Goal: Task Accomplishment & Management: Manage account settings

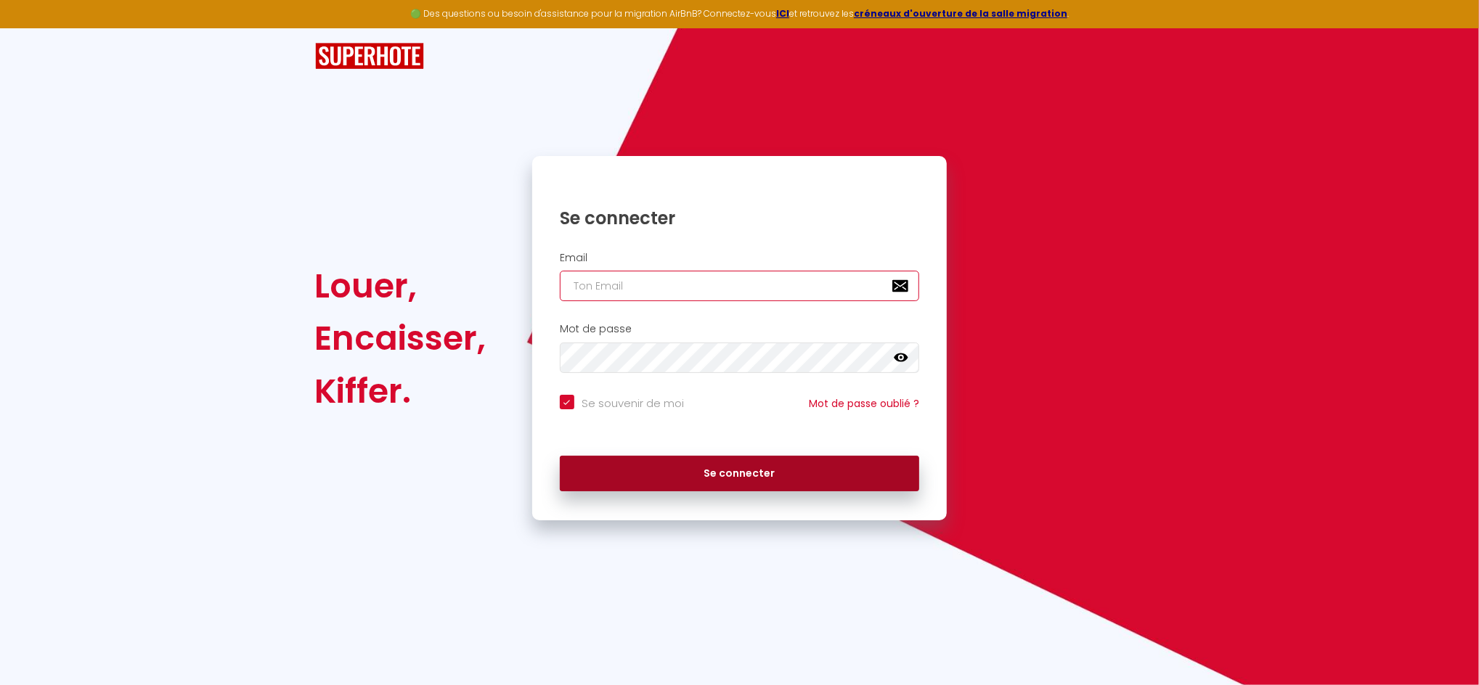
type input "[PERSON_NAME][EMAIL_ADDRESS][DOMAIN_NAME]"
click at [741, 476] on button "Se connecter" at bounding box center [740, 474] width 360 height 36
checkbox input "true"
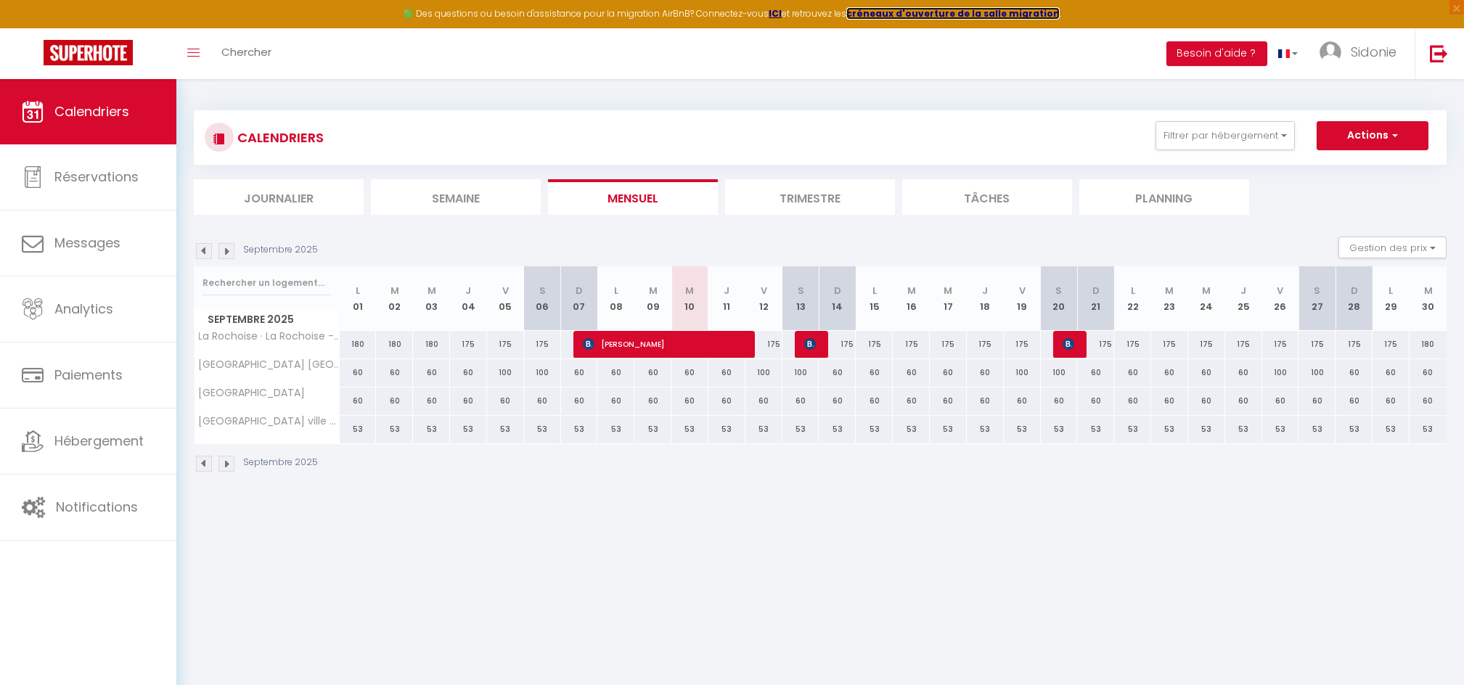
click at [936, 7] on strong "créneaux d'ouverture de la salle migration" at bounding box center [952, 13] width 213 height 12
click at [1371, 41] on link "Sidonie" at bounding box center [1362, 53] width 106 height 51
click at [1344, 102] on link "Paramètres" at bounding box center [1356, 101] width 107 height 25
select select "fr"
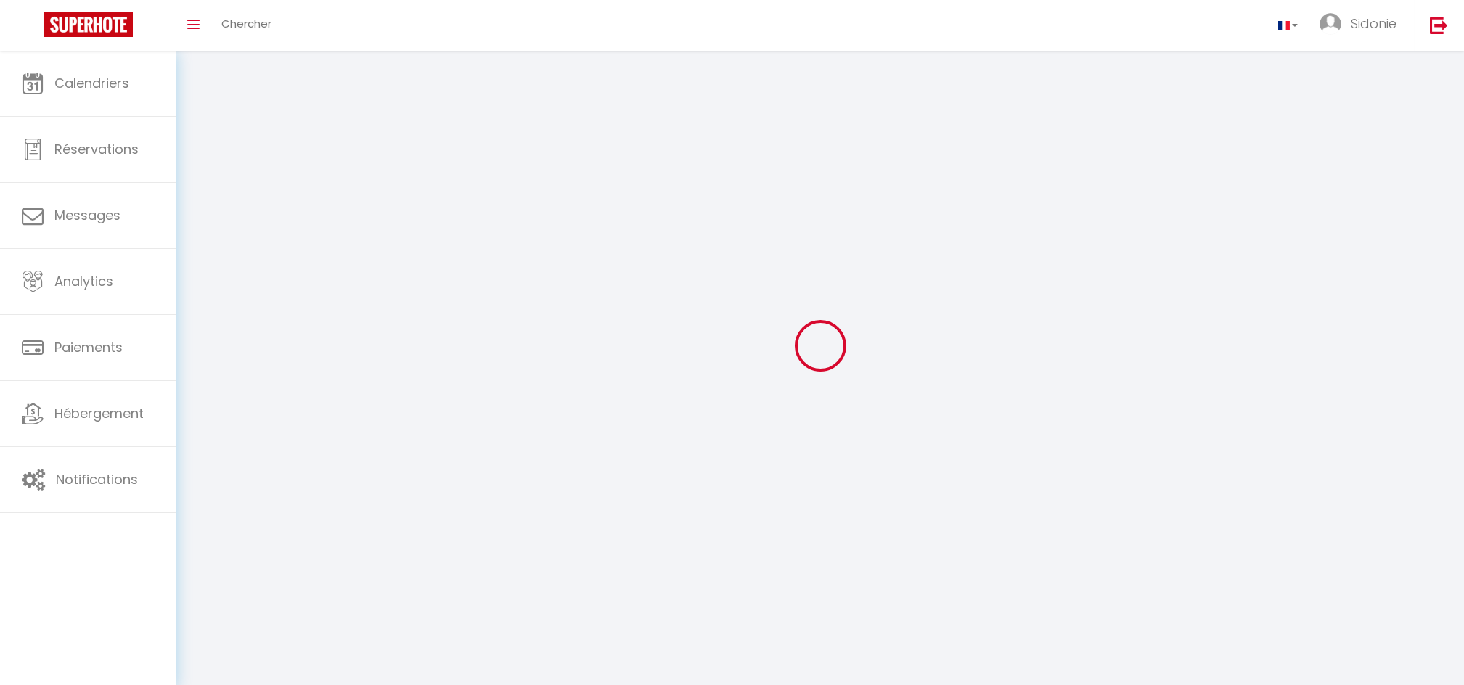
type input "Sidonie"
type input "[PERSON_NAME]"
select select
select select "28"
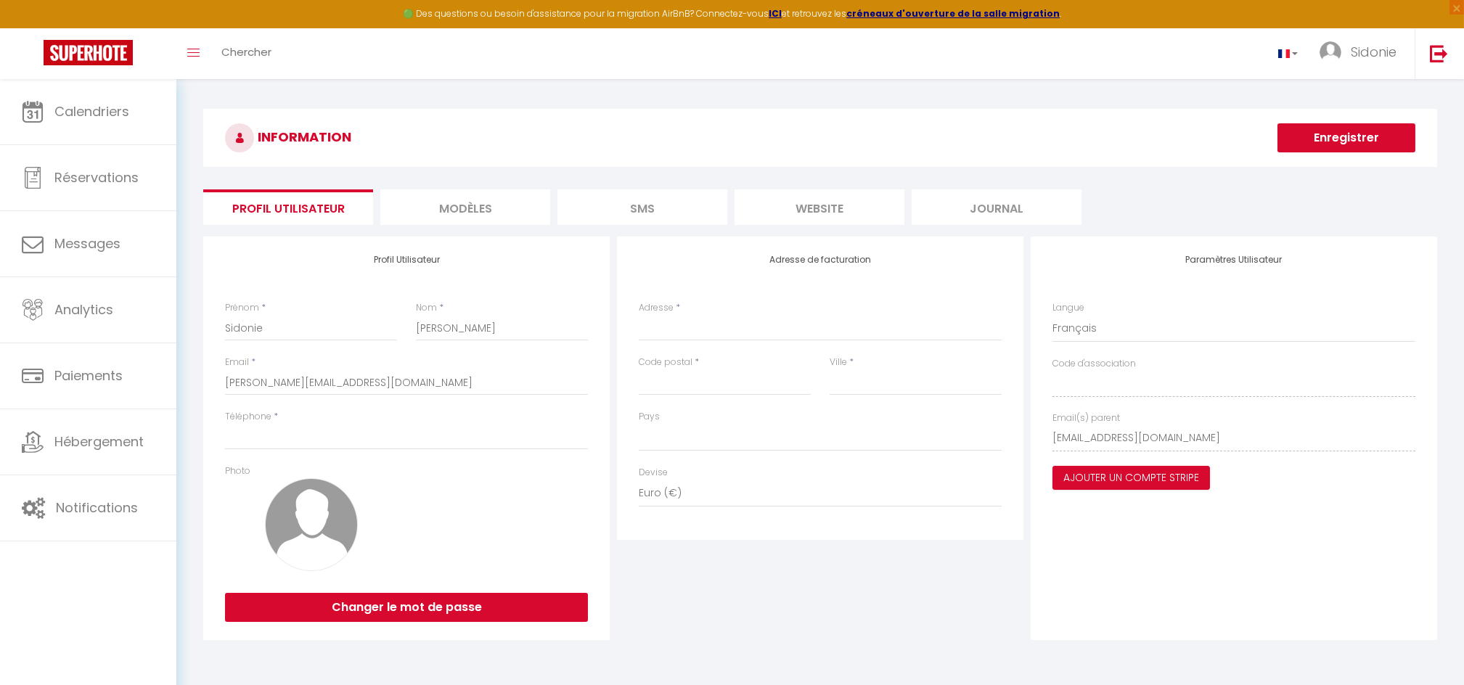
select select
click at [1327, 58] on img at bounding box center [1331, 52] width 22 height 22
click at [1339, 103] on link "Paramètres" at bounding box center [1356, 101] width 107 height 25
click at [1327, 97] on link "Paramètres" at bounding box center [1356, 101] width 107 height 25
click at [1349, 97] on link "Paramètres" at bounding box center [1356, 101] width 107 height 25
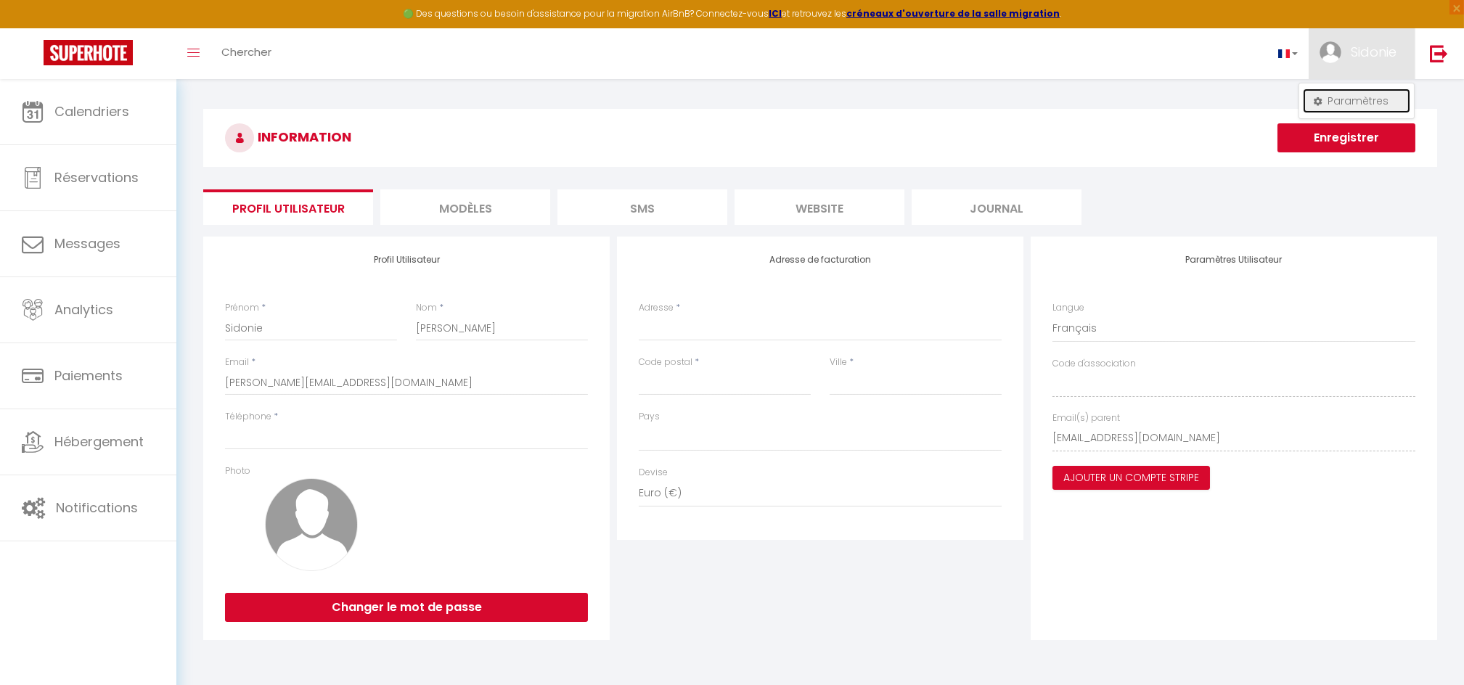
click at [1349, 97] on link "Paramètres" at bounding box center [1356, 101] width 107 height 25
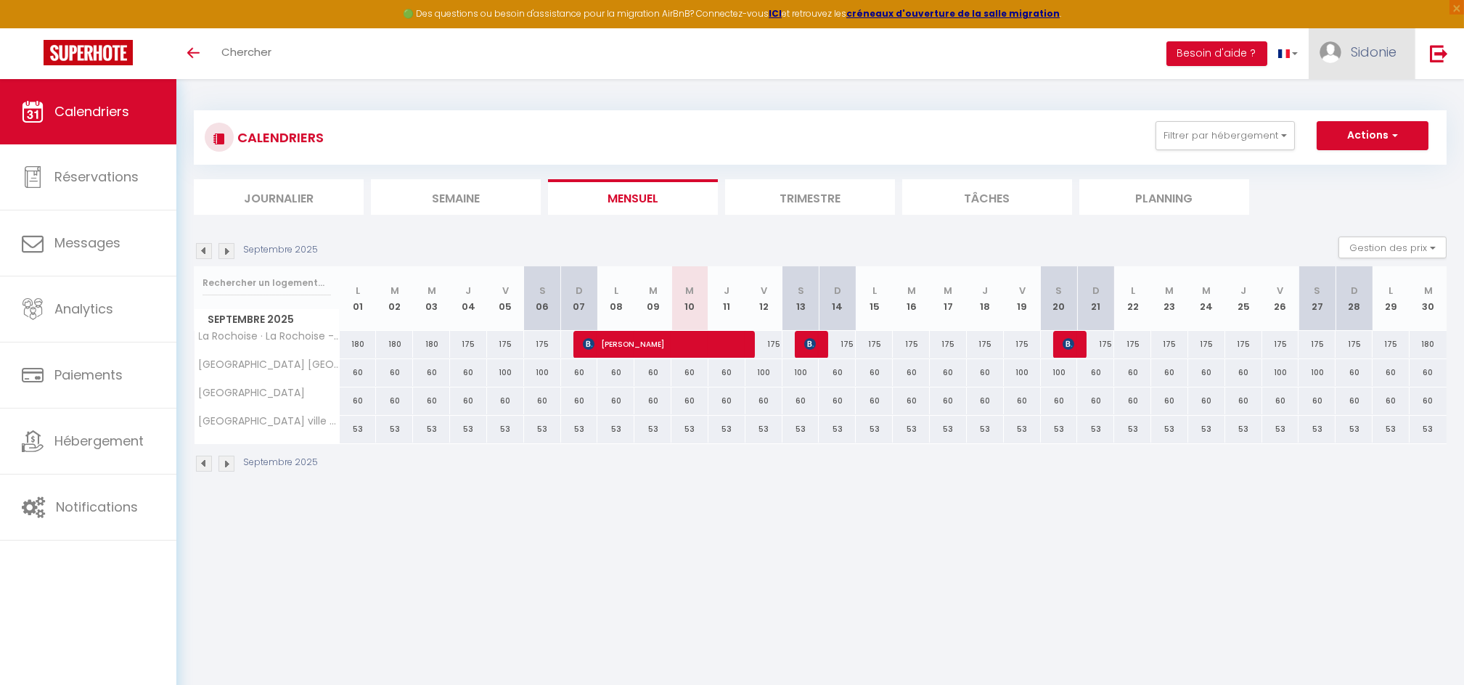
click at [1362, 56] on span "Sidonie" at bounding box center [1374, 52] width 46 height 18
click at [1360, 95] on link "Paramètres" at bounding box center [1356, 101] width 107 height 25
select select "fr"
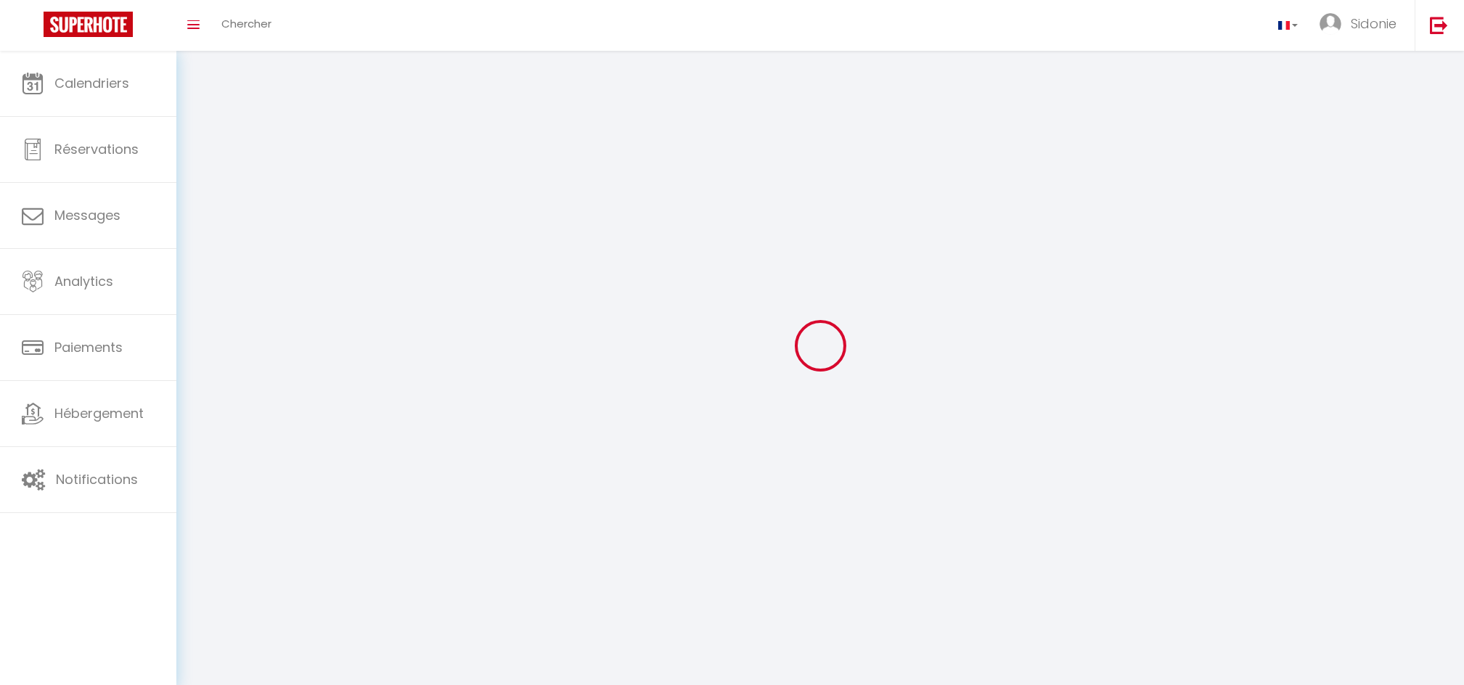
type input "Sidonie"
type input "[PERSON_NAME]"
select select
select select "28"
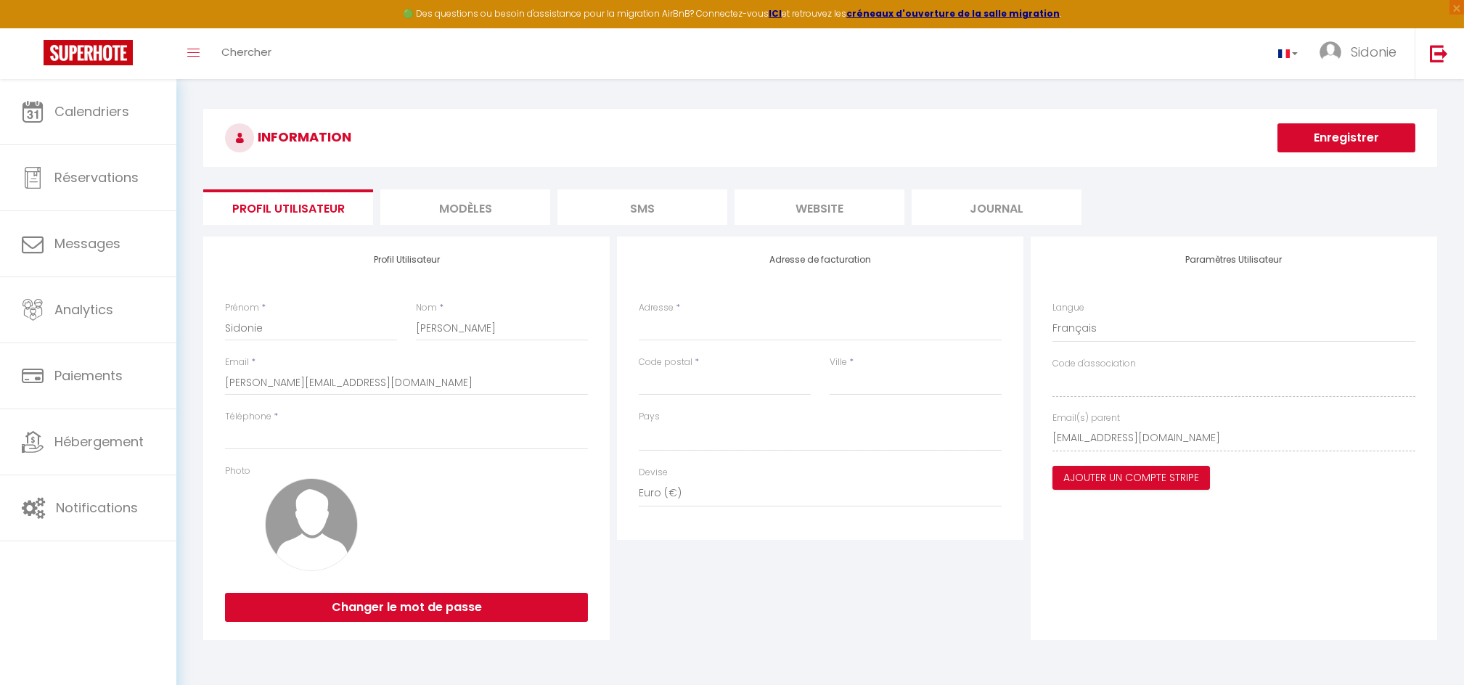
select select
click at [1440, 65] on link at bounding box center [1439, 53] width 48 height 51
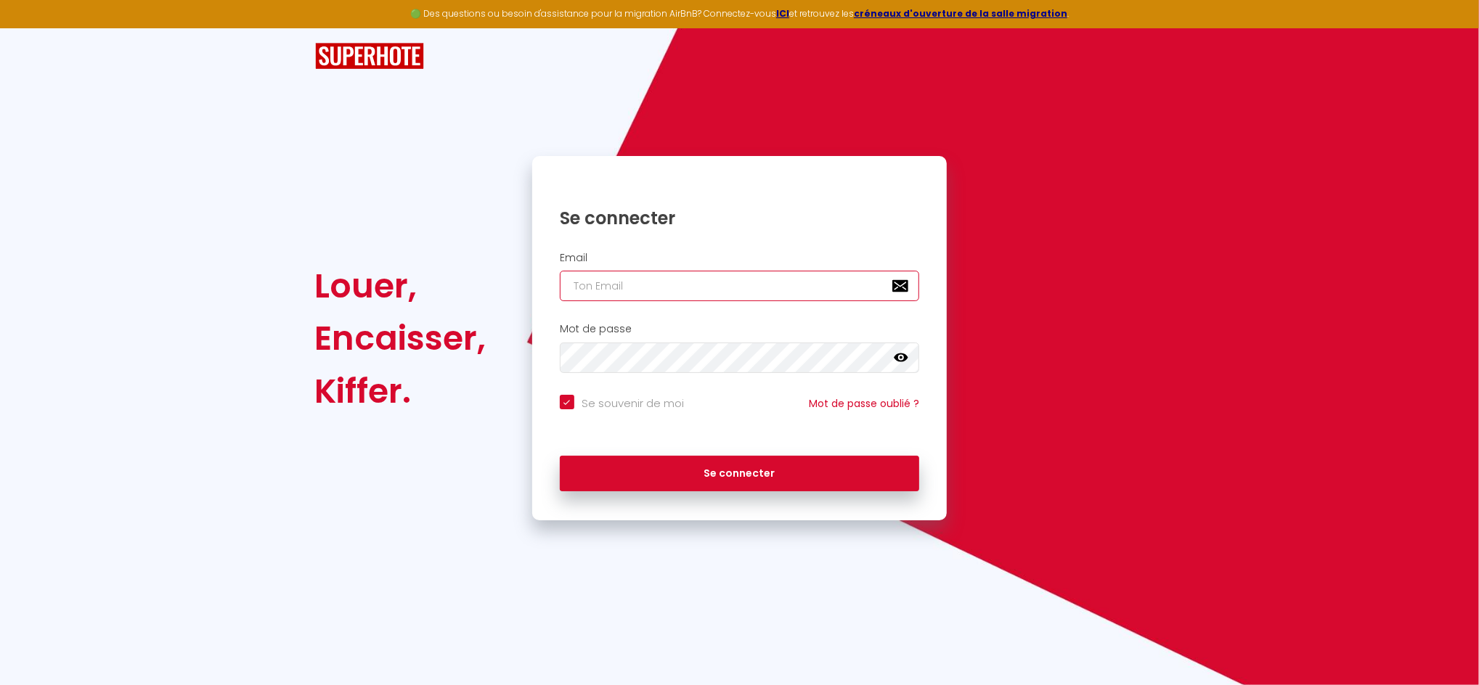
type input "[PERSON_NAME][EMAIL_ADDRESS][DOMAIN_NAME]"
checkbox input "true"
click at [732, 285] on input "[PERSON_NAME][EMAIL_ADDRESS][DOMAIN_NAME]" at bounding box center [740, 286] width 360 height 30
type input "[EMAIL_ADDRESS][DOMAIN_NAME]"
click at [900, 358] on icon at bounding box center [901, 357] width 15 height 9
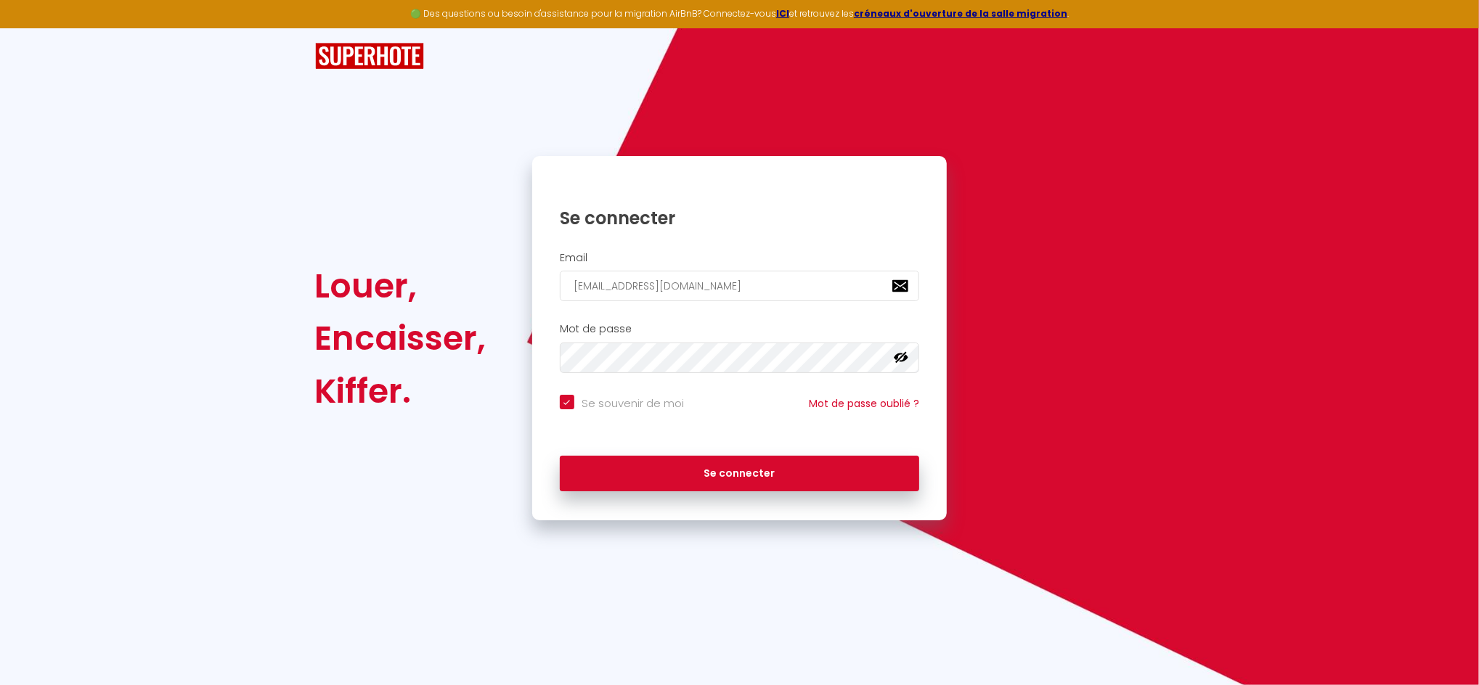
click at [900, 358] on icon at bounding box center [901, 358] width 15 height 12
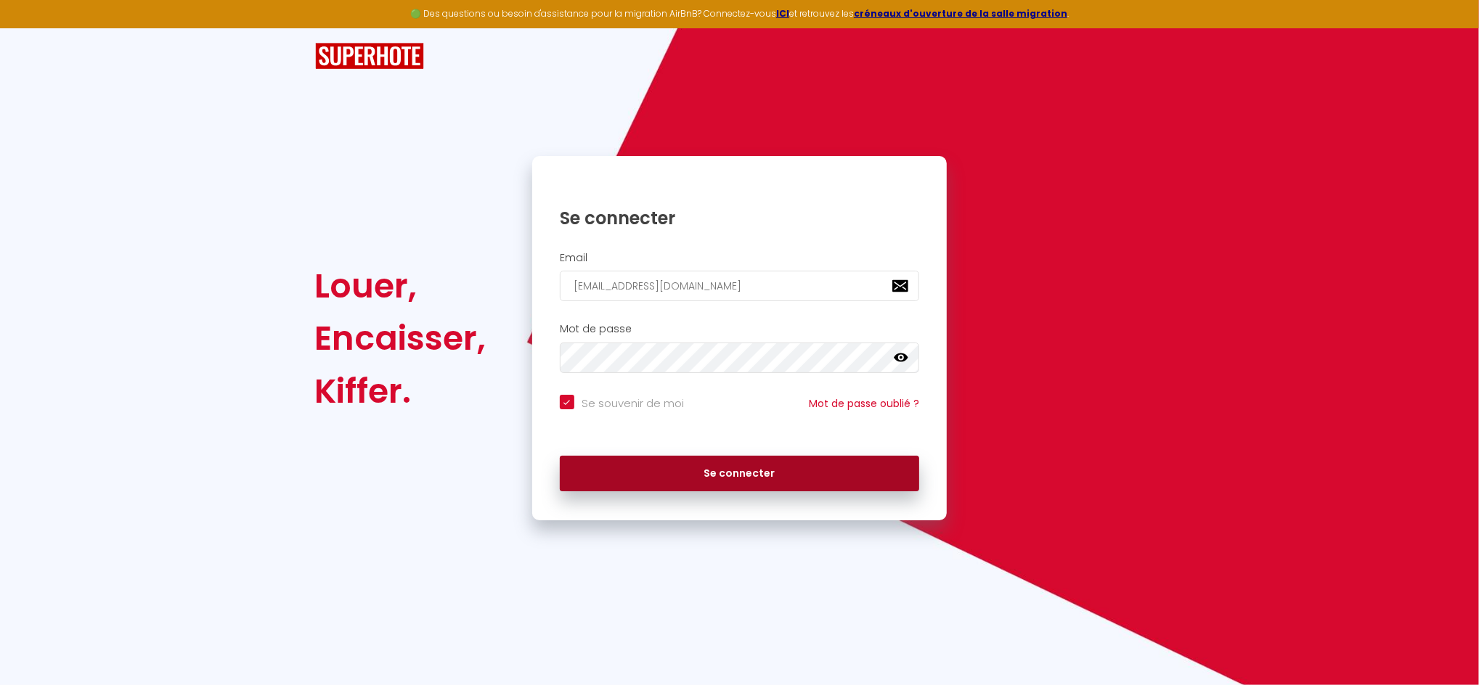
click at [687, 475] on button "Se connecter" at bounding box center [740, 474] width 360 height 36
checkbox input "true"
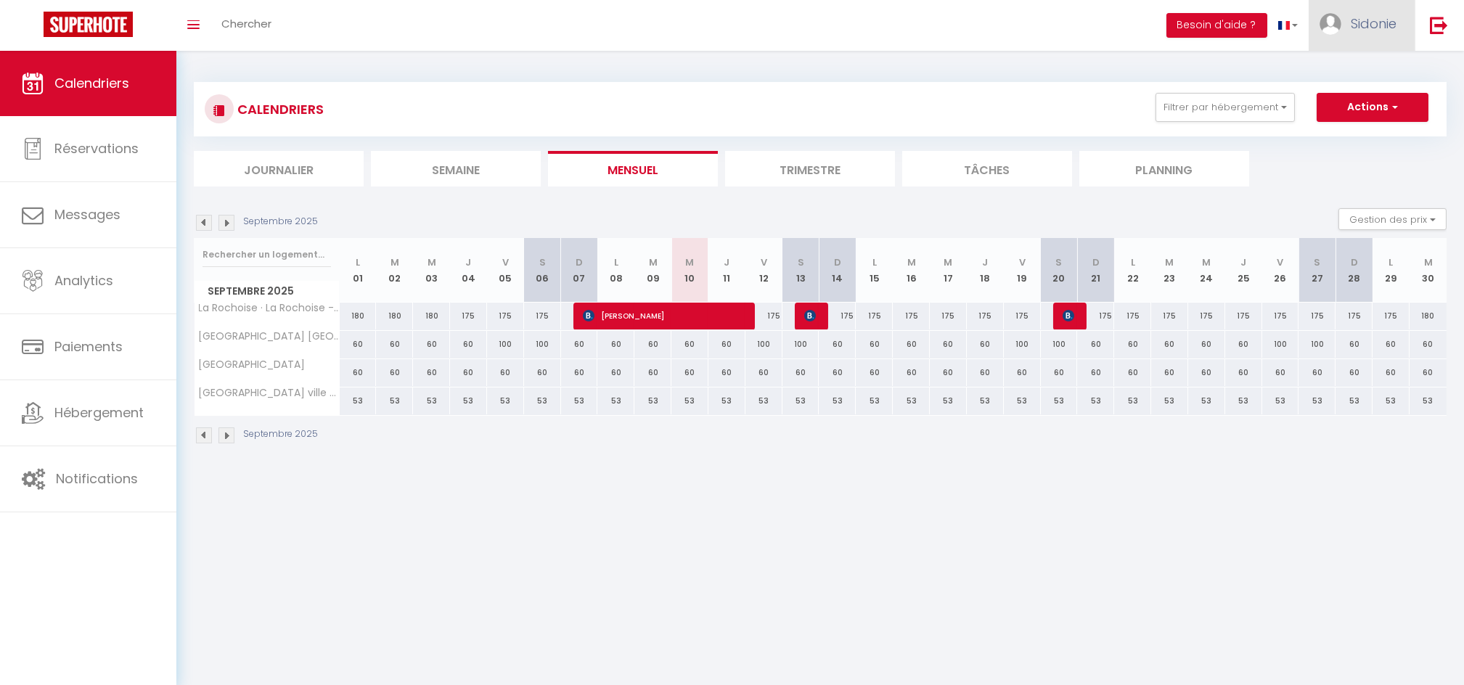
click at [1342, 15] on link "Sidonie" at bounding box center [1362, 25] width 106 height 51
click at [1352, 67] on link "Paramètres" at bounding box center [1356, 72] width 107 height 25
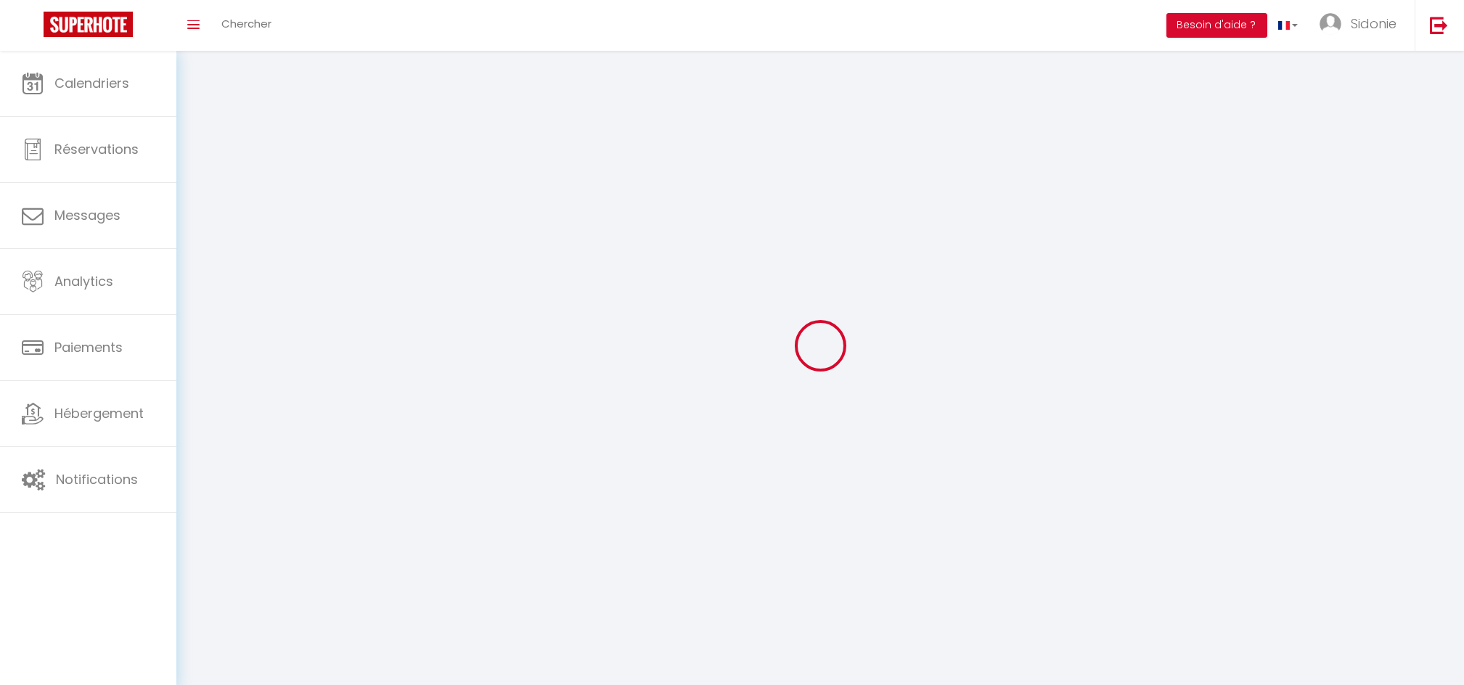
type input "Sidonie"
type input "[PERSON_NAME]"
type input "0688577900"
type input "16 Bis RUE de la Basse Roche 77130 La Grande-Paroisse"
type input "77130"
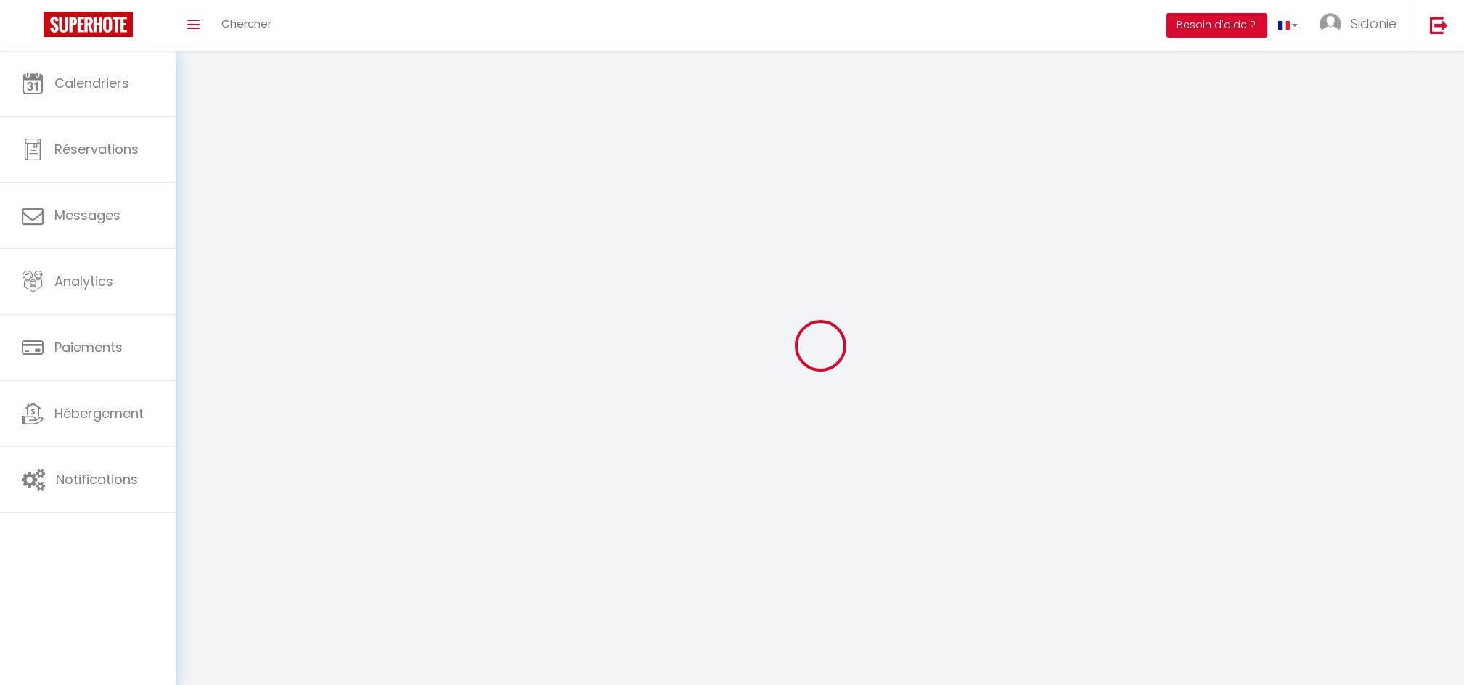
type input "LA GRANDE PAROISSE"
type input "w406i8RTtcNUfkXzGymxTkUAa"
type input "dg4cRNLwLmnbOudf2qwy44zjZ"
select select "1"
select select "28"
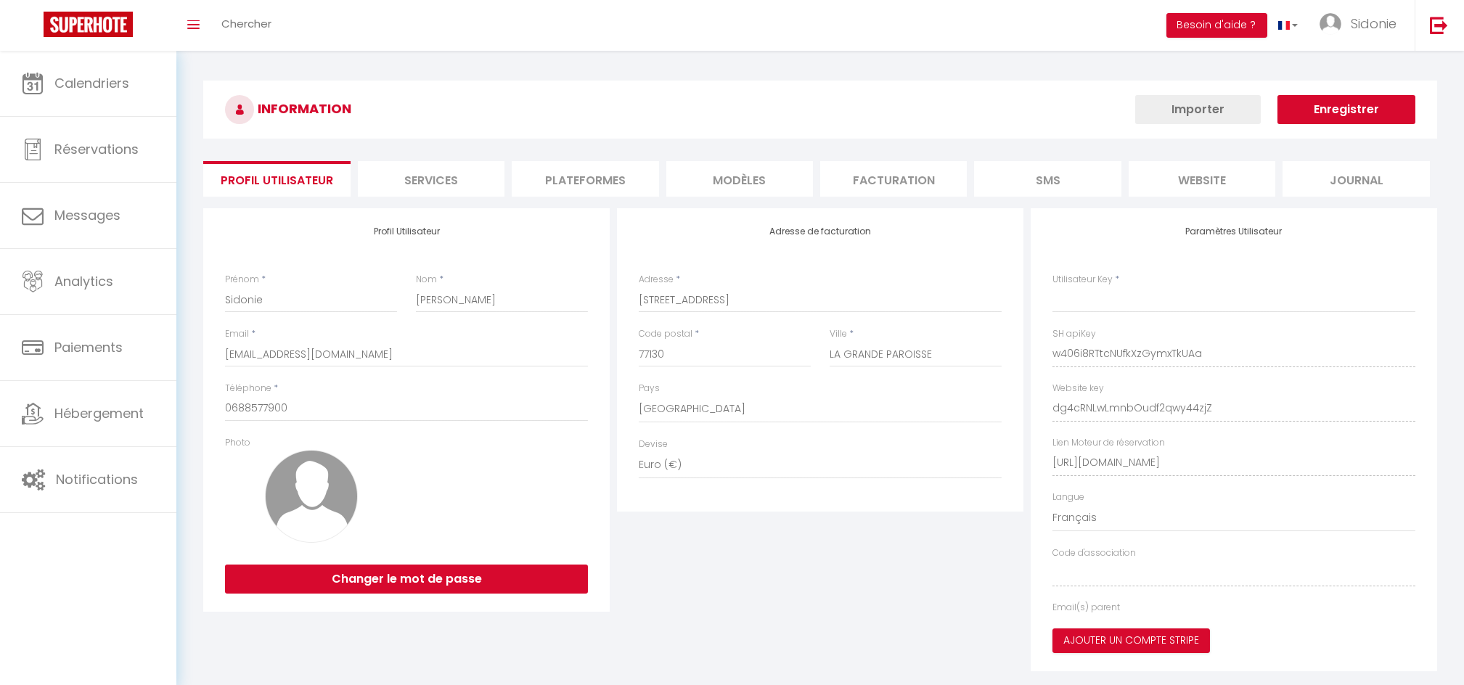
type input "w406i8RTtcNUfkXzGymxTkUAa"
type input "dg4cRNLwLmnbOudf2qwy44zjZ"
type input "https://app.superhote.com/#/get-available-rentals/dg4cRNLwLmnbOudf2qwy44zjZ"
select select "fr"
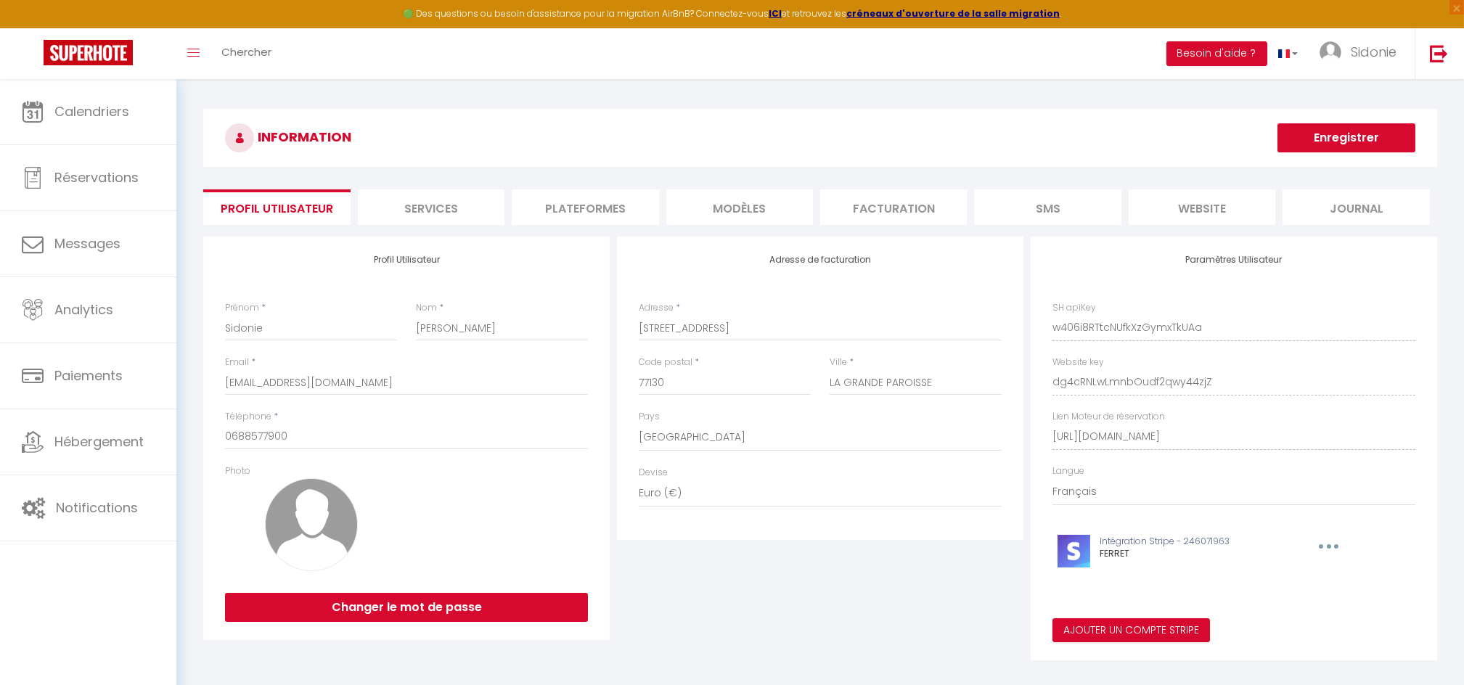
click at [582, 221] on li "Plateformes" at bounding box center [585, 207] width 147 height 36
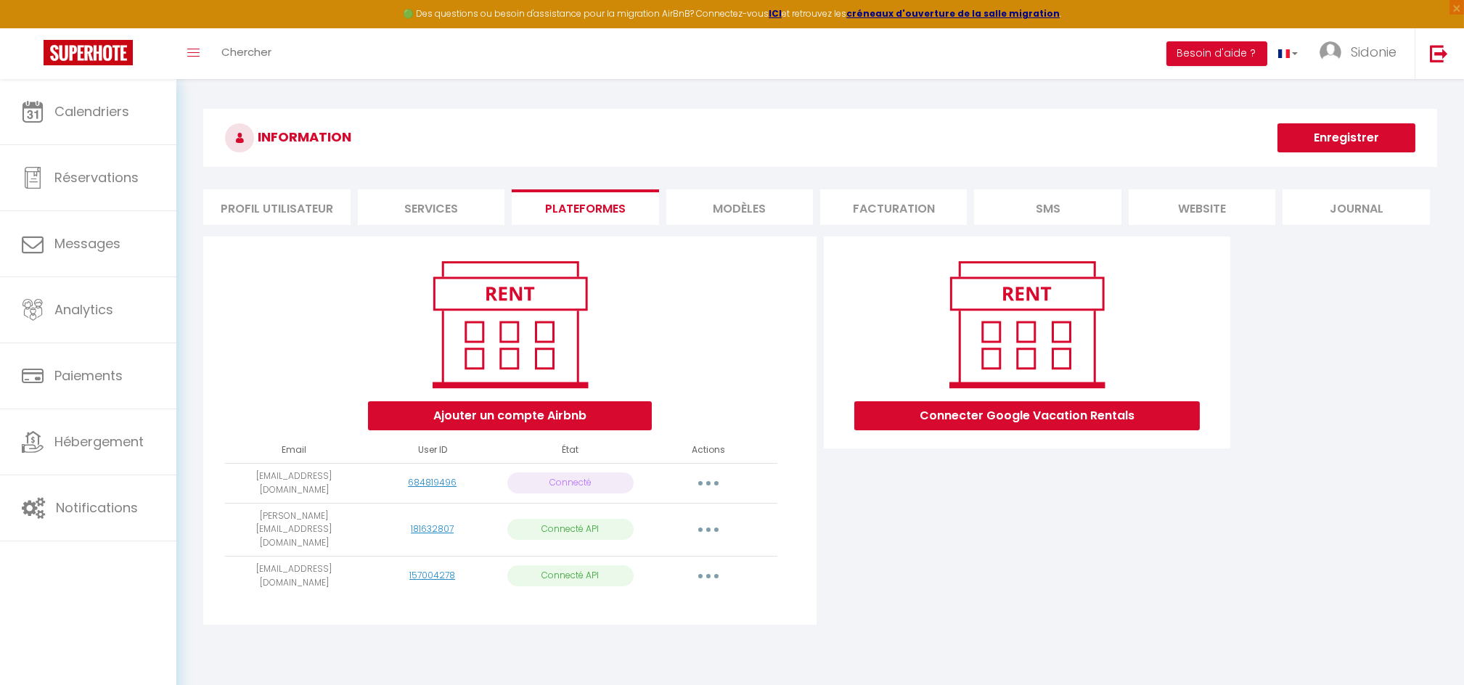
click at [706, 518] on button "button" at bounding box center [708, 529] width 41 height 23
click at [663, 551] on link "Importer les appartements" at bounding box center [644, 563] width 160 height 25
select select "64042"
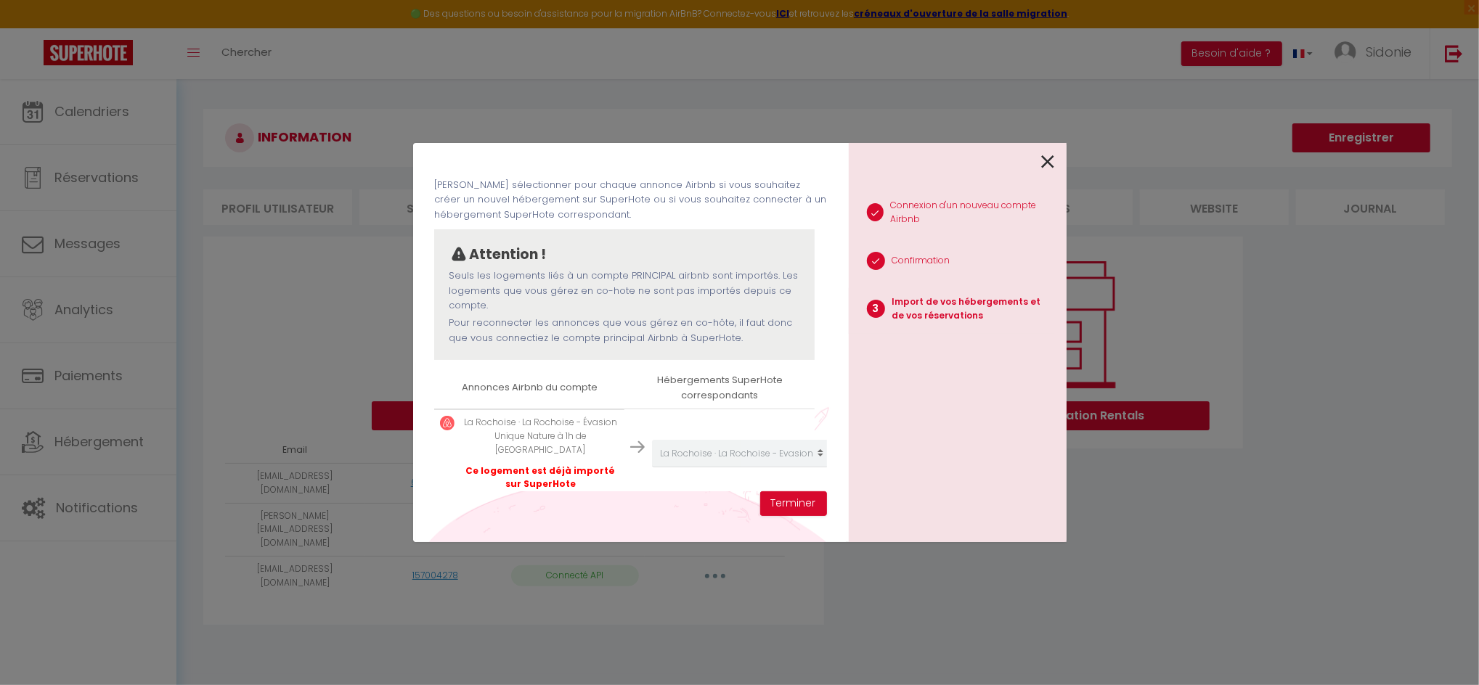
scroll to position [85, 0]
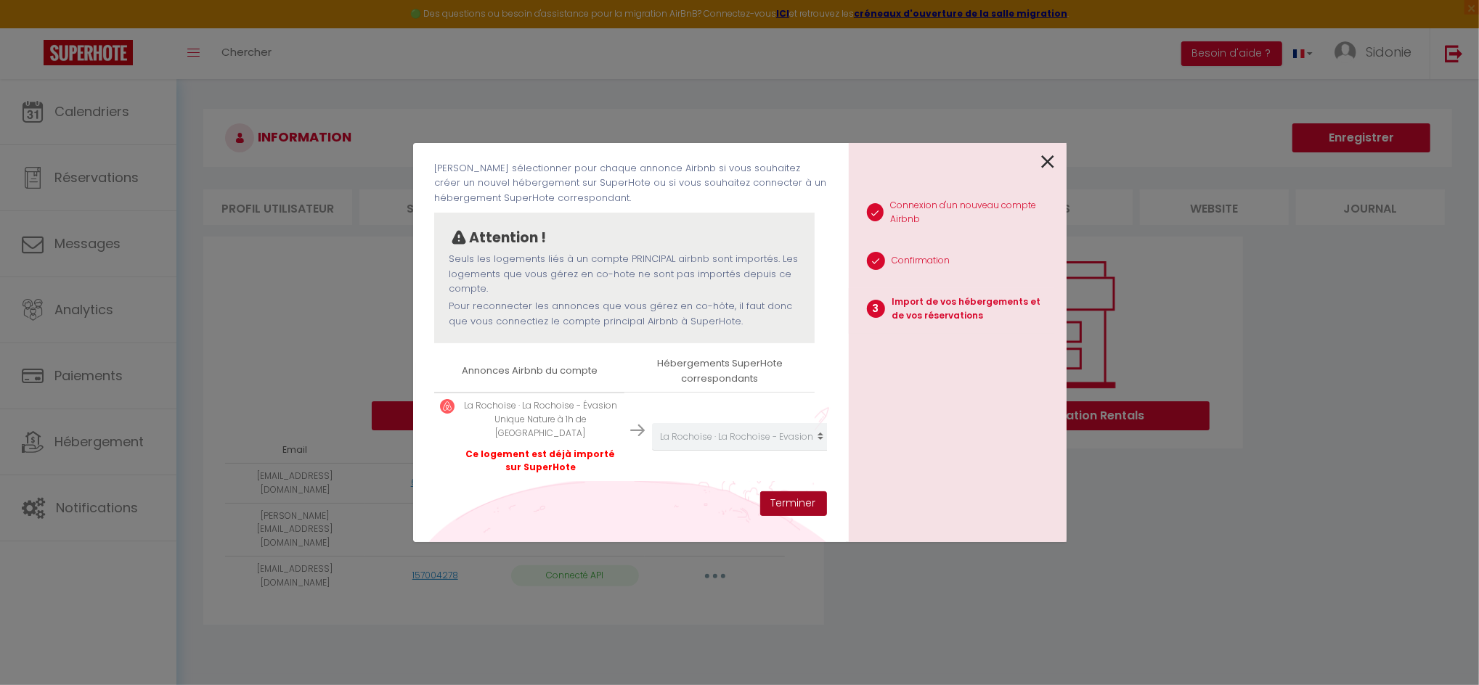
click at [804, 504] on button "Terminer" at bounding box center [793, 503] width 67 height 25
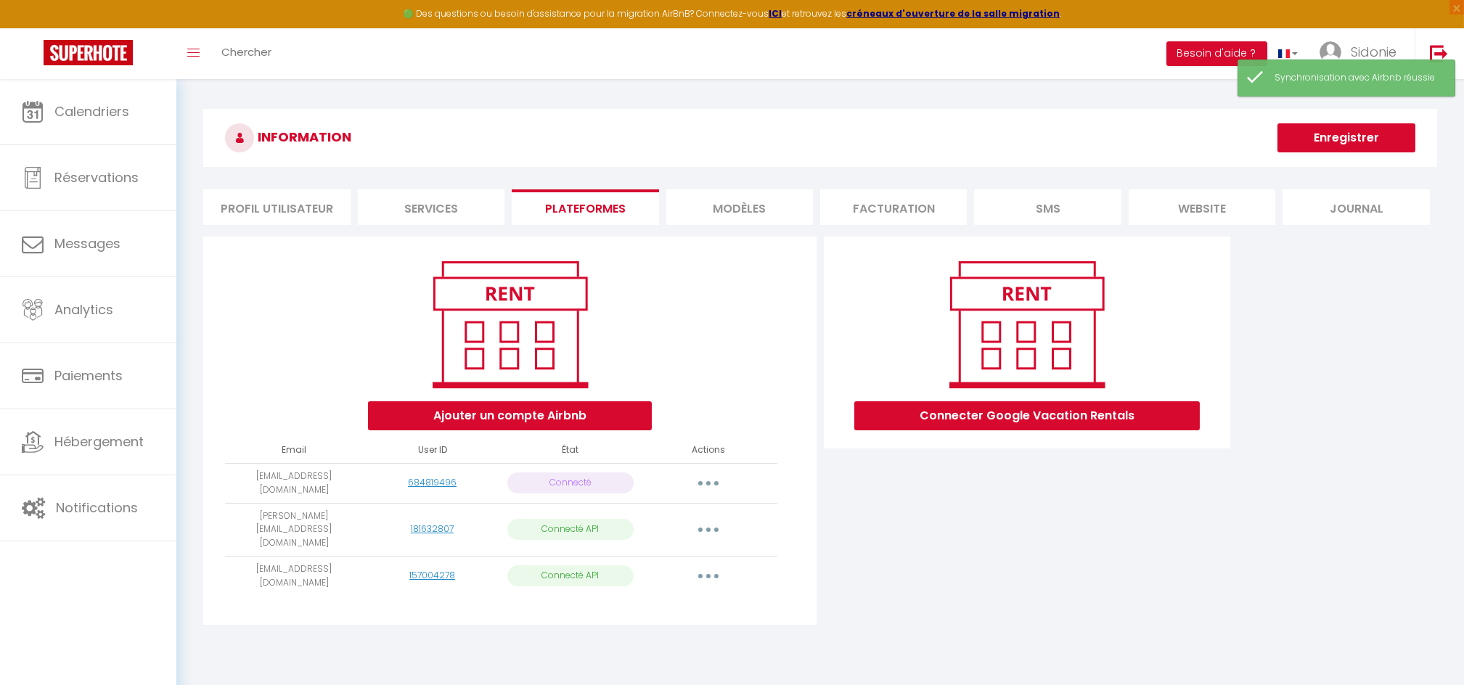
click at [701, 565] on button "button" at bounding box center [708, 576] width 41 height 23
click at [642, 597] on link "Importer les appartements" at bounding box center [644, 609] width 160 height 25
select select
select select "64044"
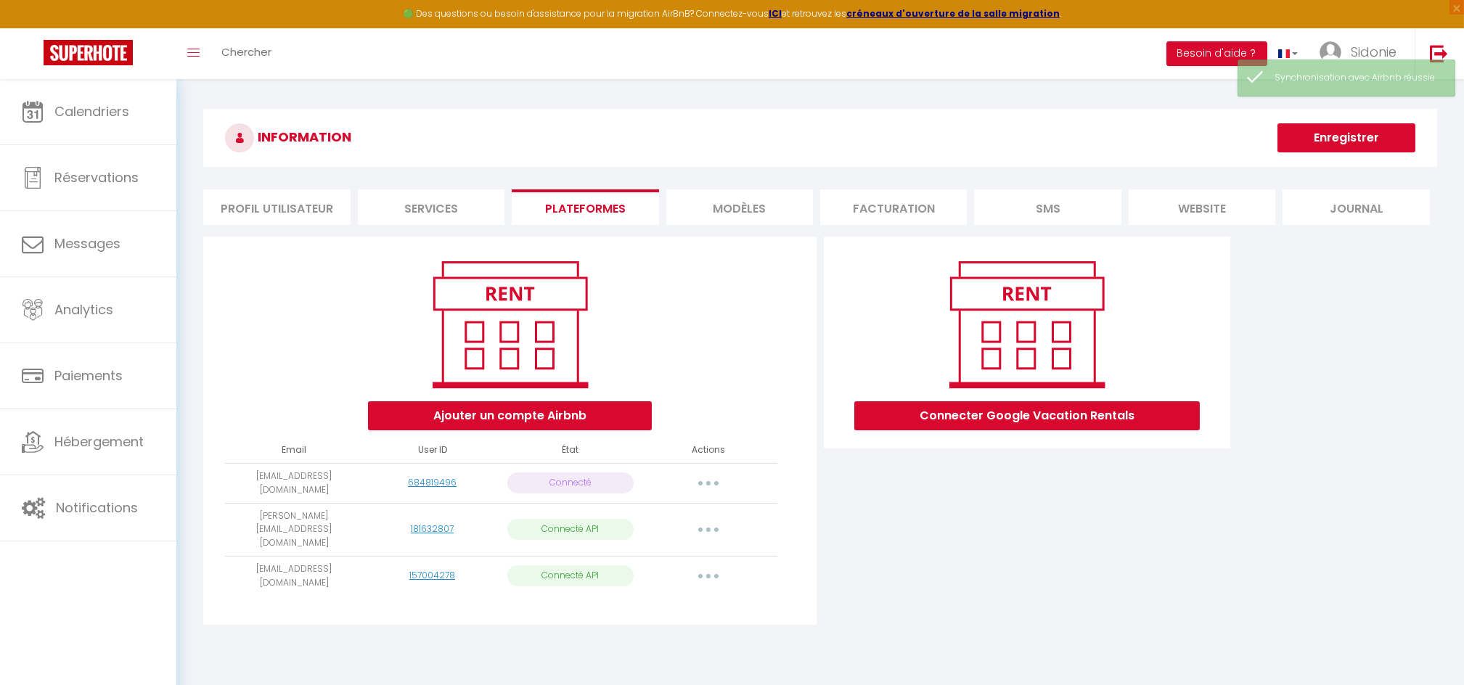
select select "72577"
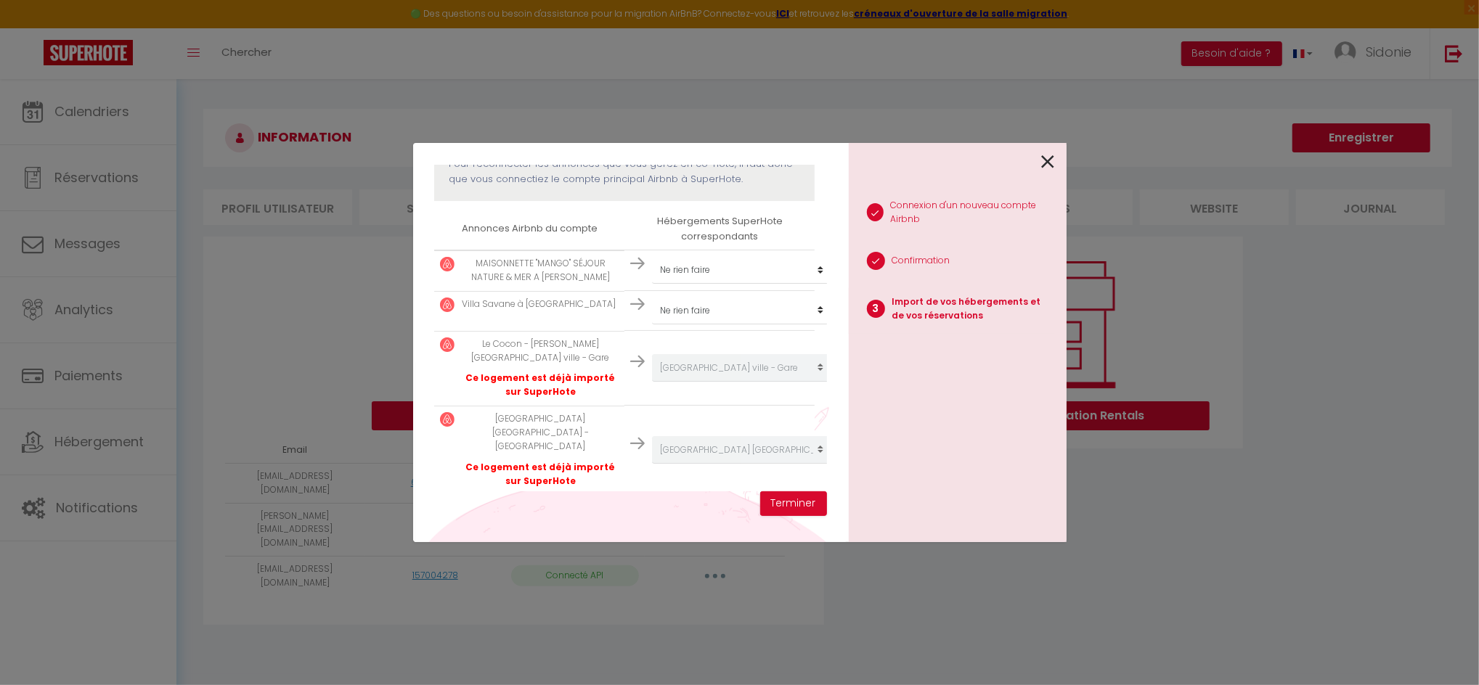
scroll to position [227, 0]
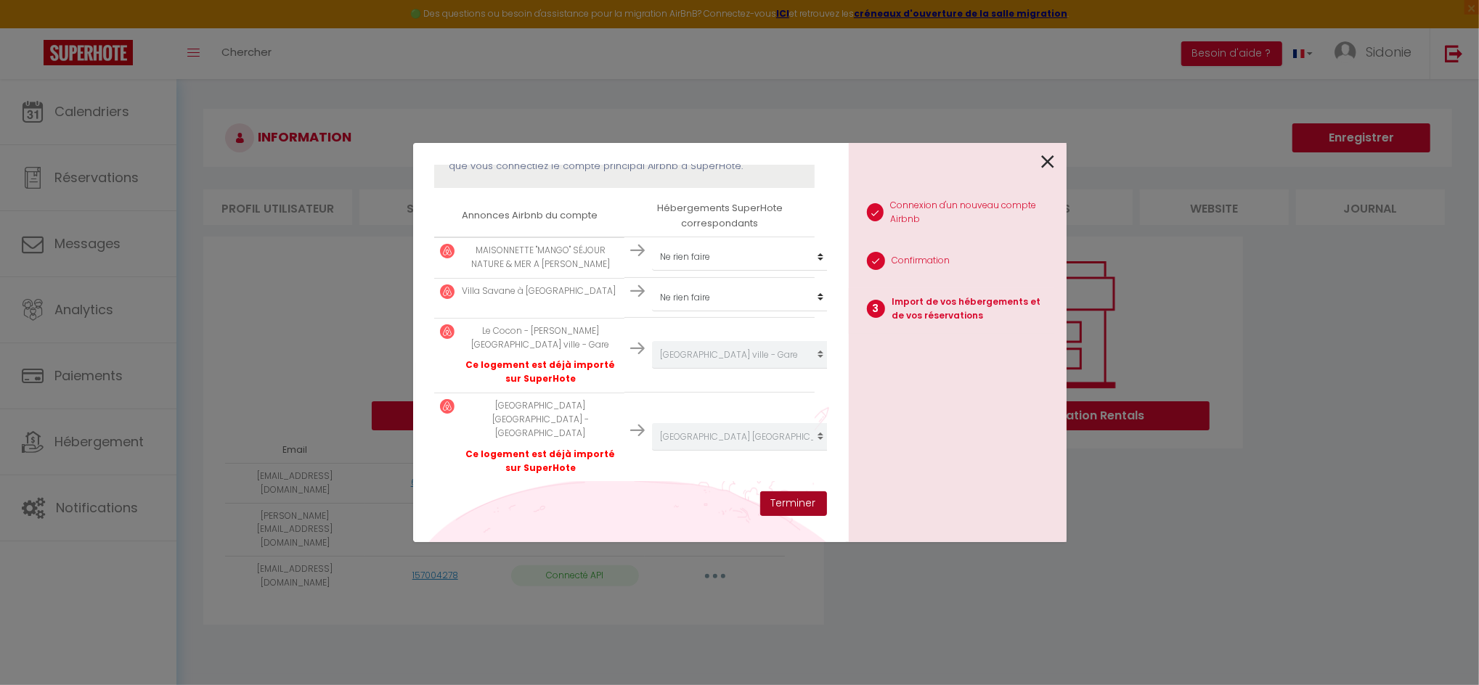
click at [806, 497] on button "Terminer" at bounding box center [793, 503] width 67 height 25
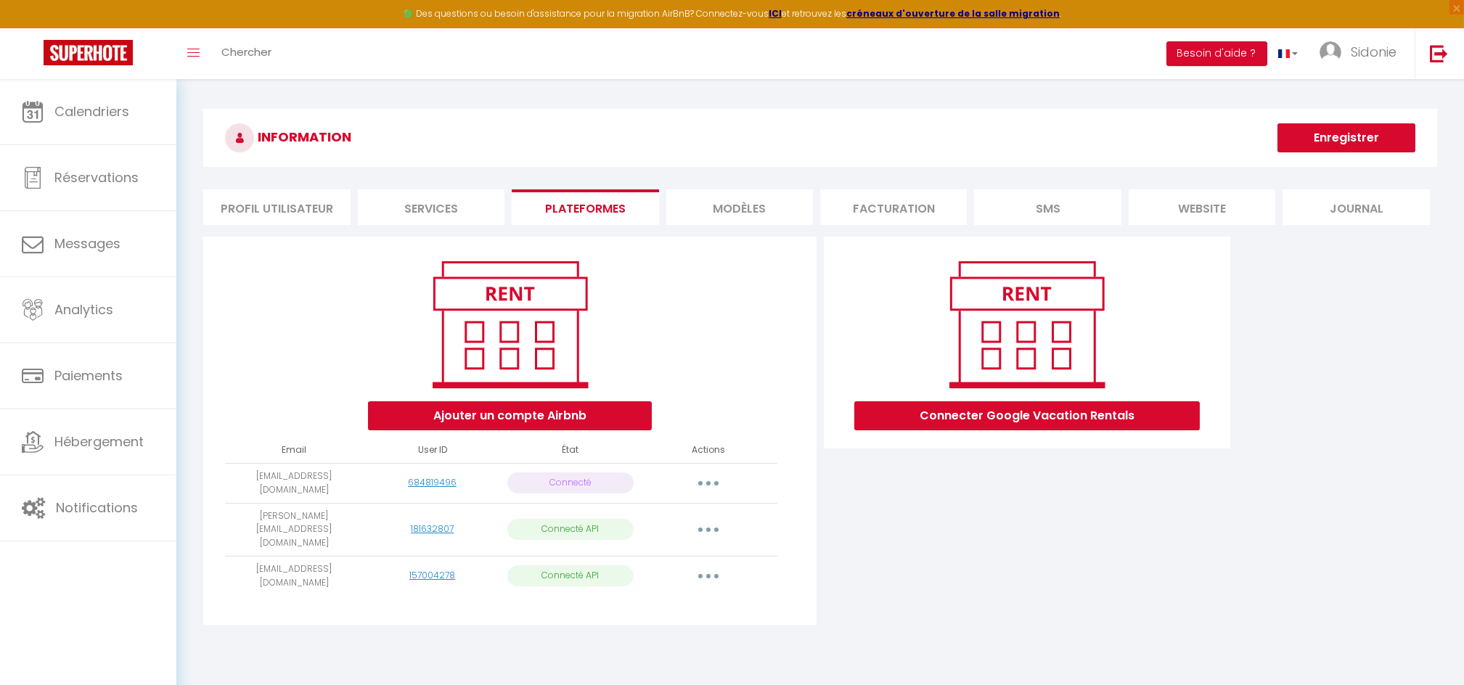
click at [713, 485] on button "button" at bounding box center [708, 483] width 41 height 23
click at [674, 573] on link "Reconnecter le compte" at bounding box center [644, 568] width 160 height 25
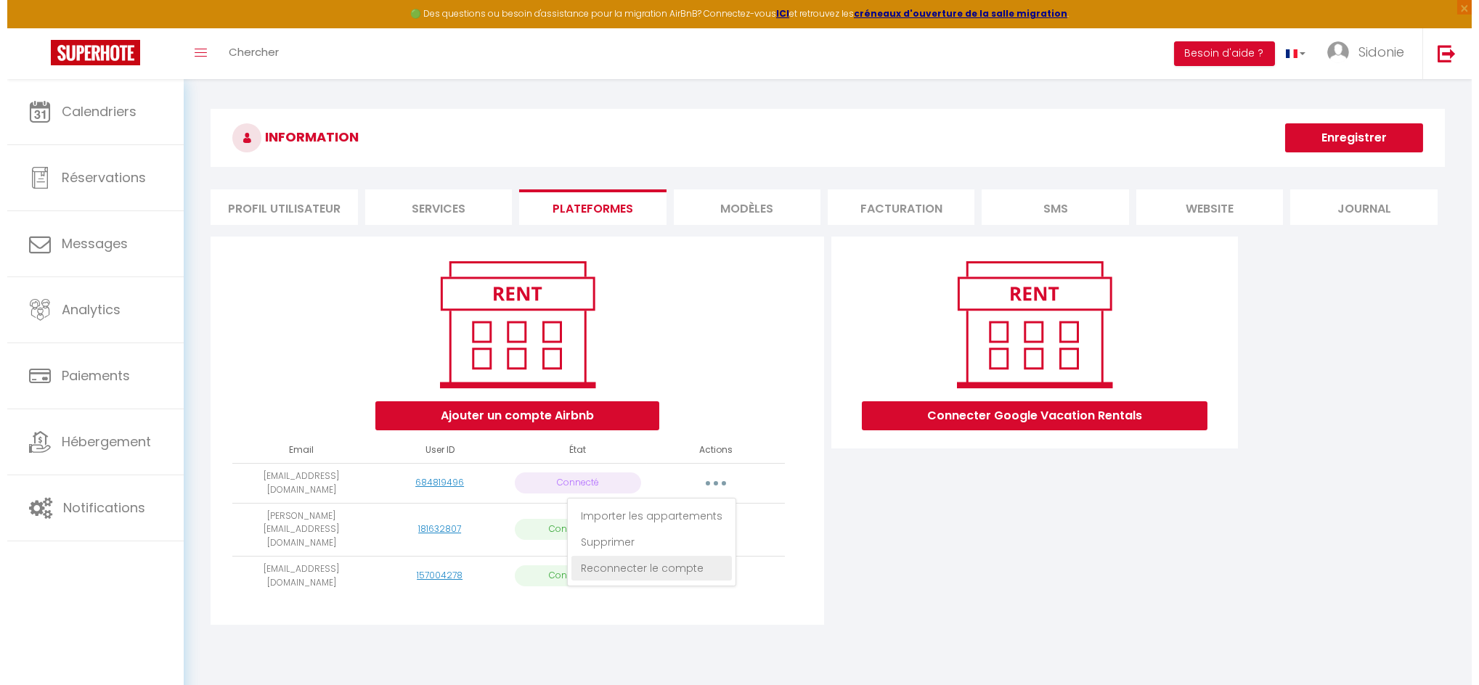
scroll to position [0, 0]
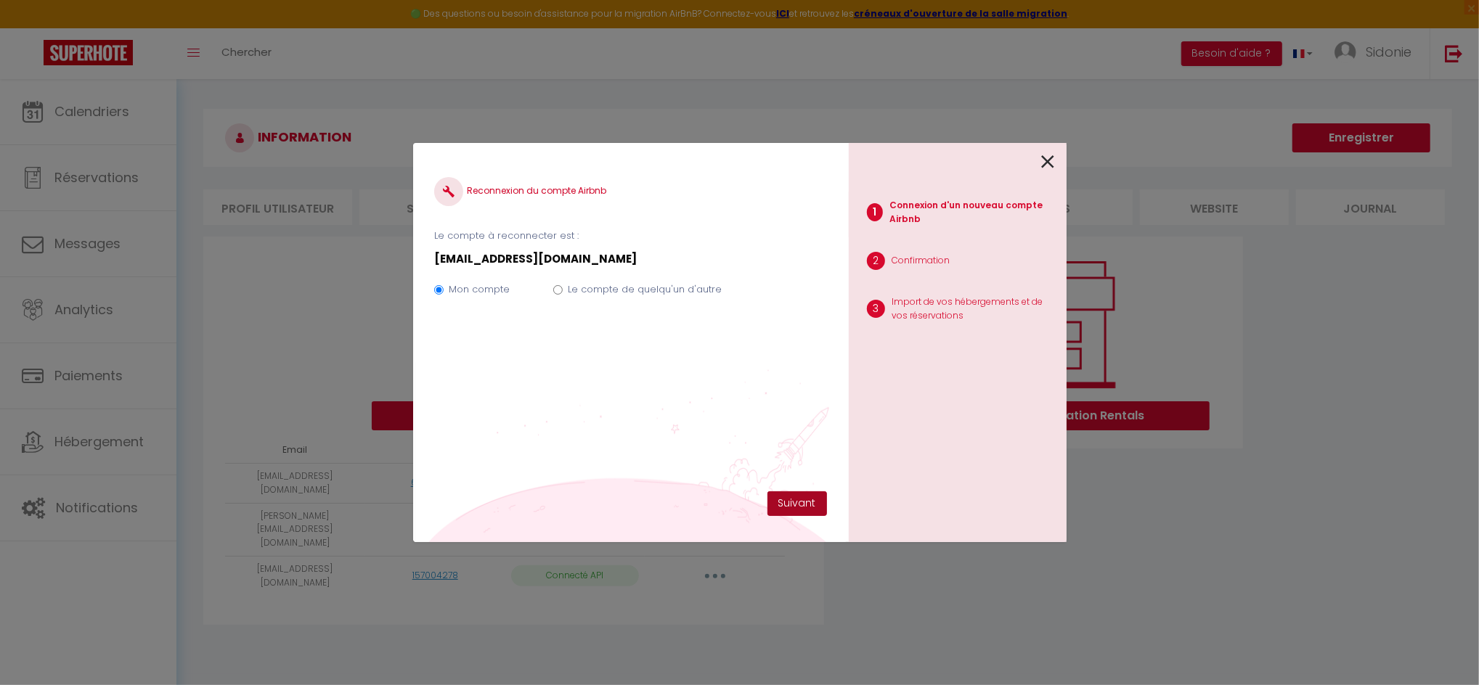
click at [794, 496] on button "Suivant" at bounding box center [797, 503] width 60 height 25
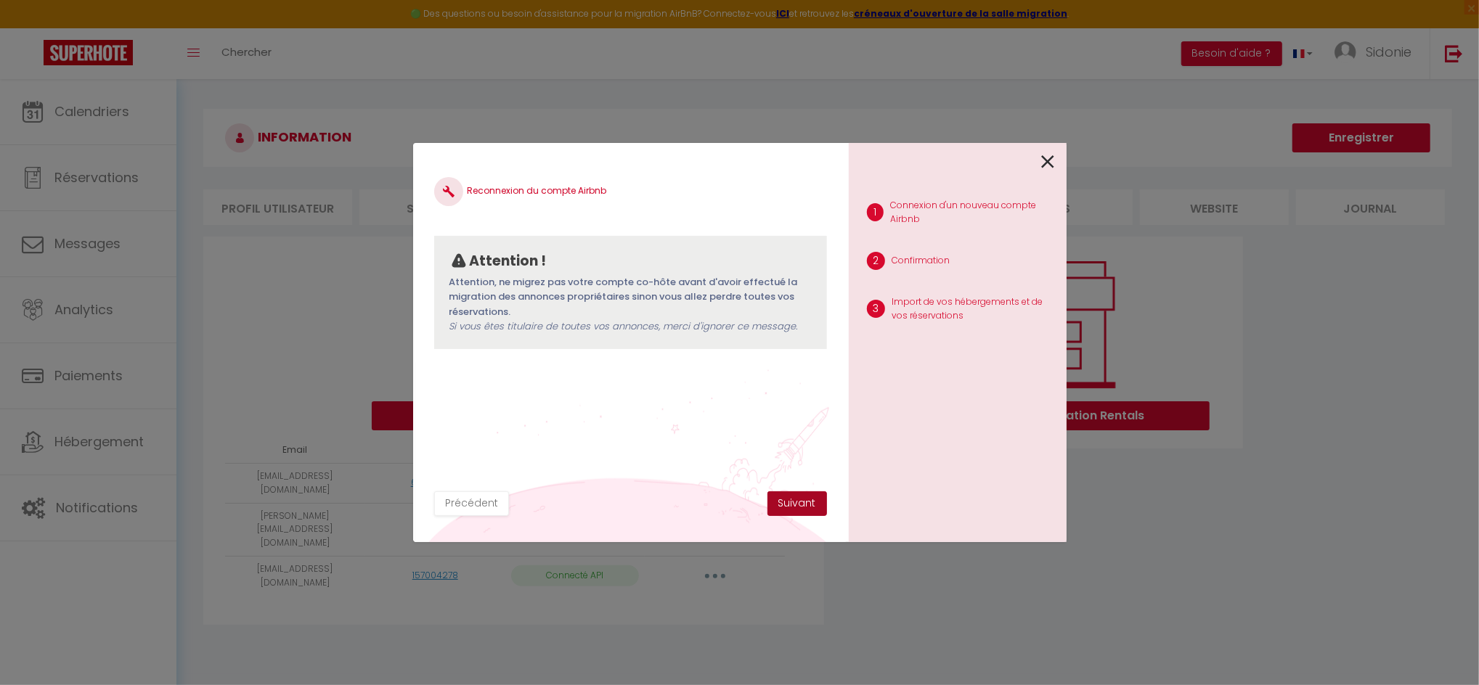
click at [794, 496] on button "Suivant" at bounding box center [797, 503] width 60 height 25
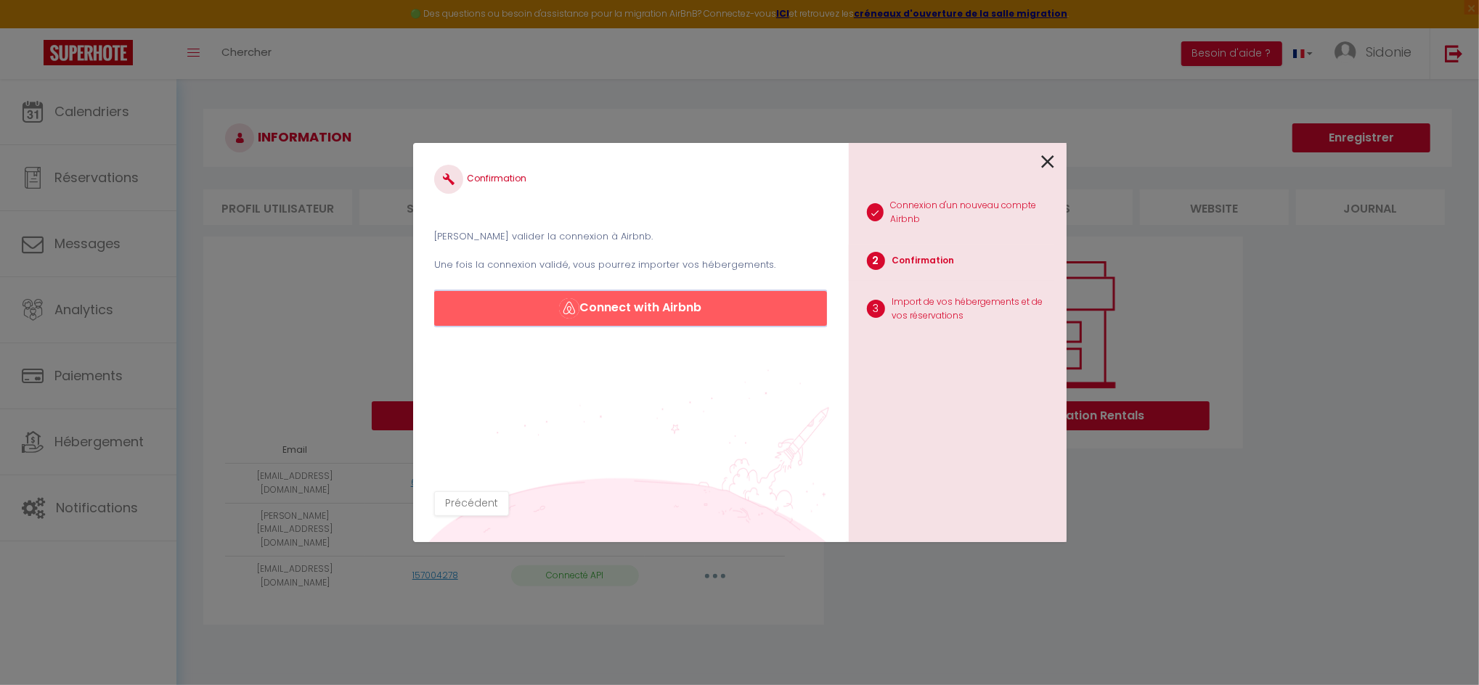
click at [687, 296] on button "Connect with Airbnb" at bounding box center [630, 308] width 392 height 35
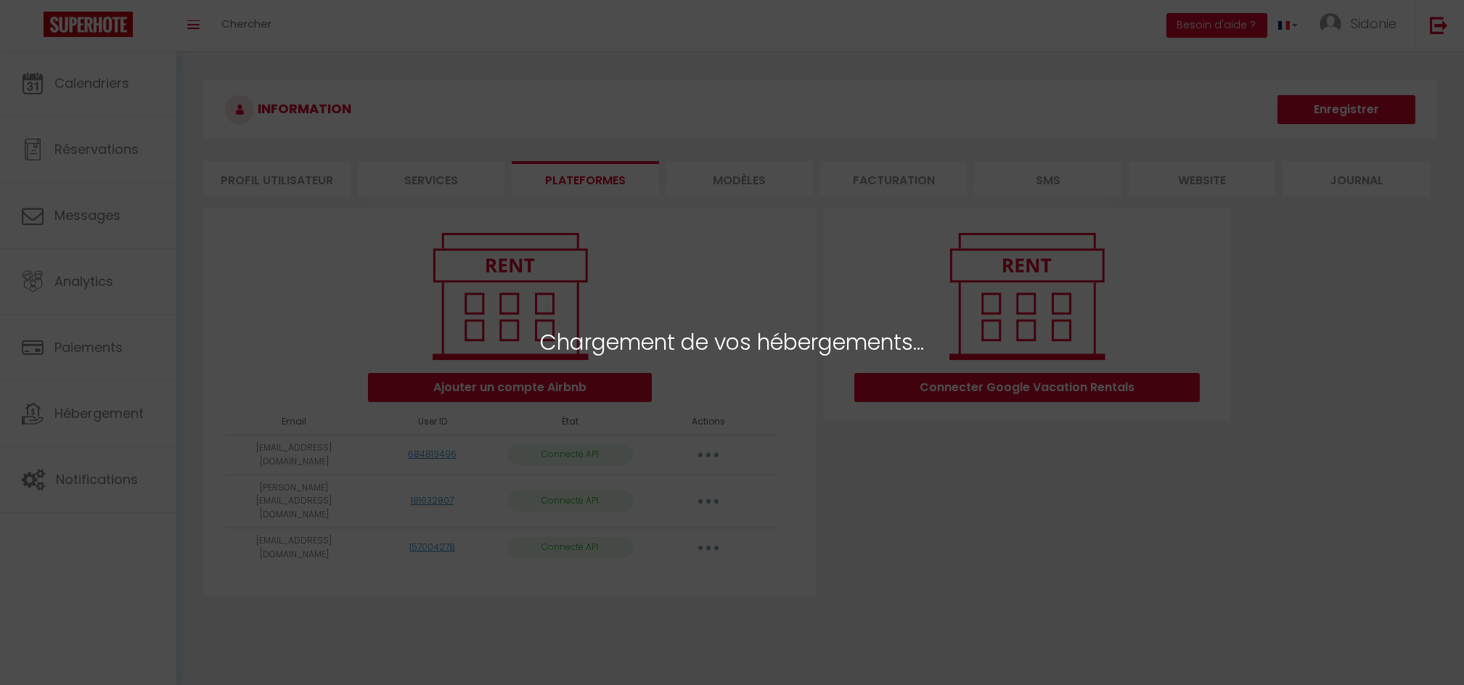
select select "64042"
select select
select select "64044"
select select "72577"
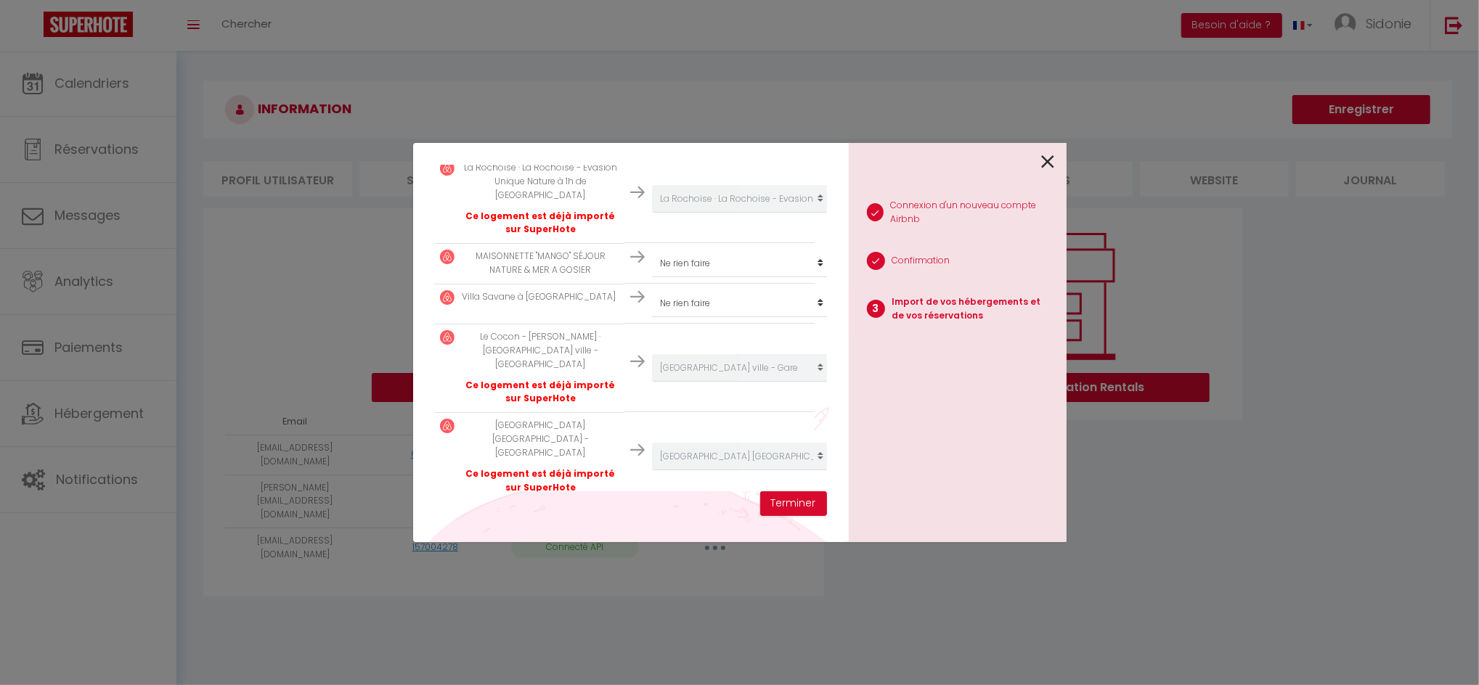
scroll to position [316, 0]
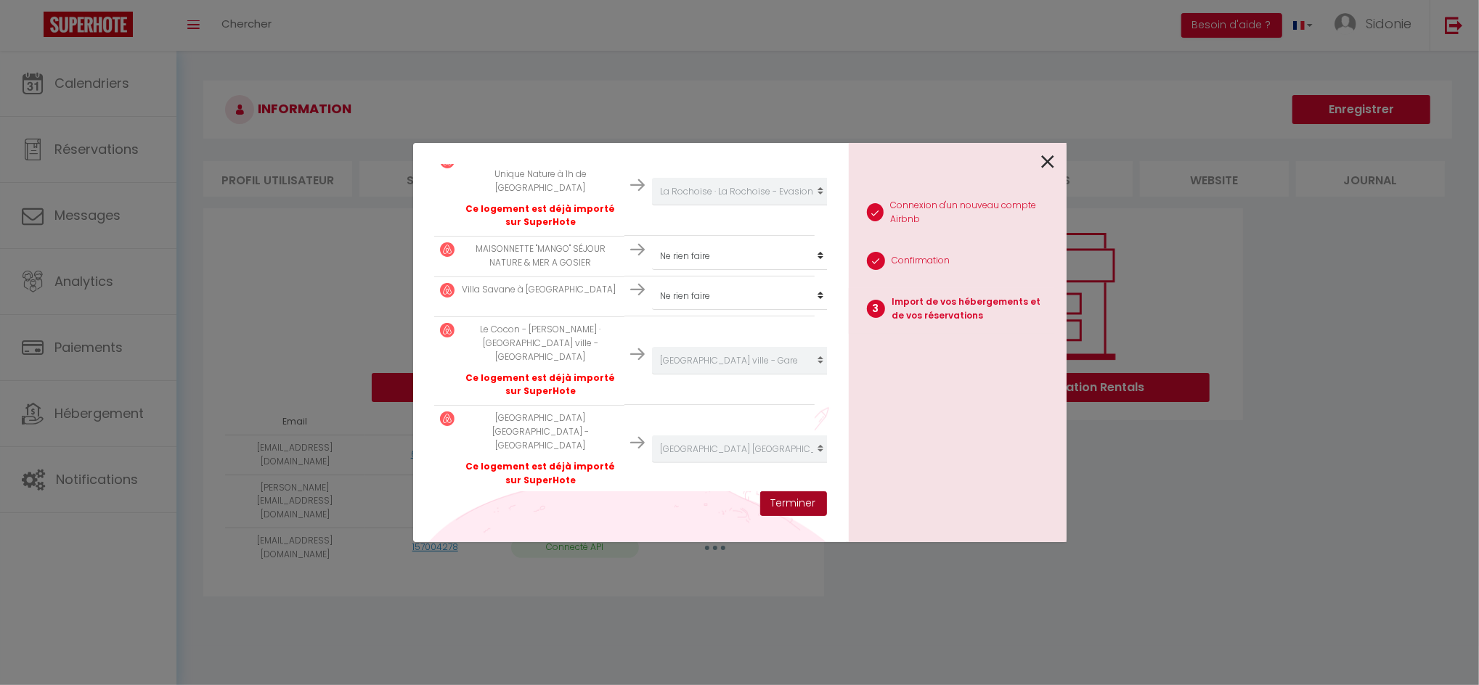
click at [794, 494] on button "Terminer" at bounding box center [793, 503] width 67 height 25
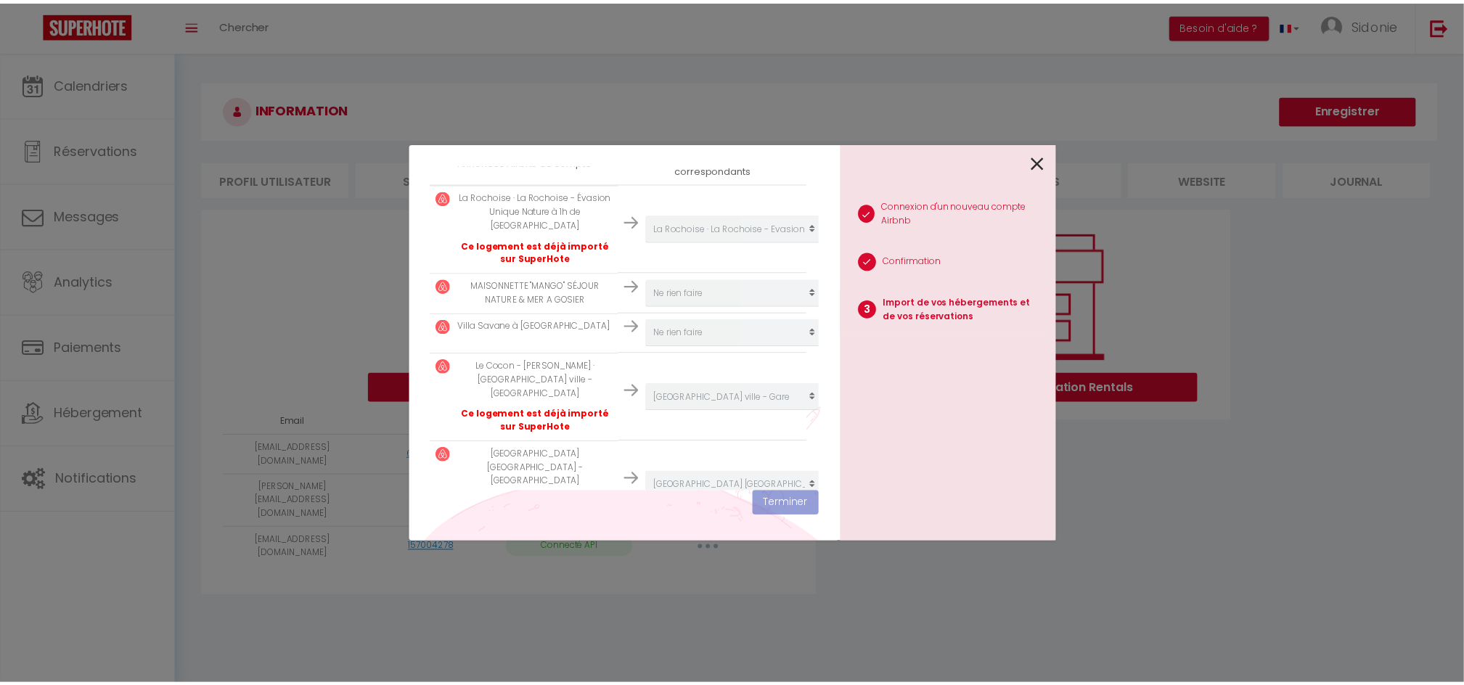
scroll to position [352, 0]
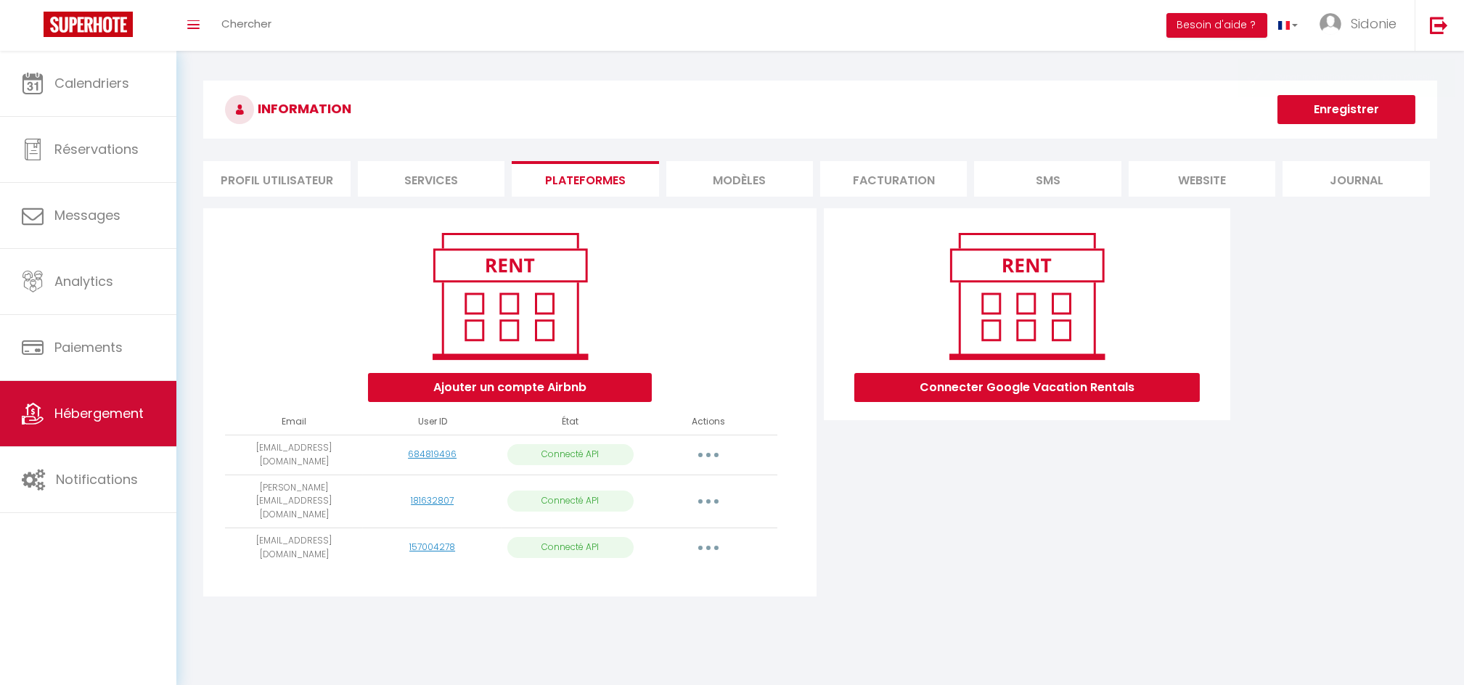
click at [145, 396] on link "Hébergement" at bounding box center [88, 413] width 176 height 65
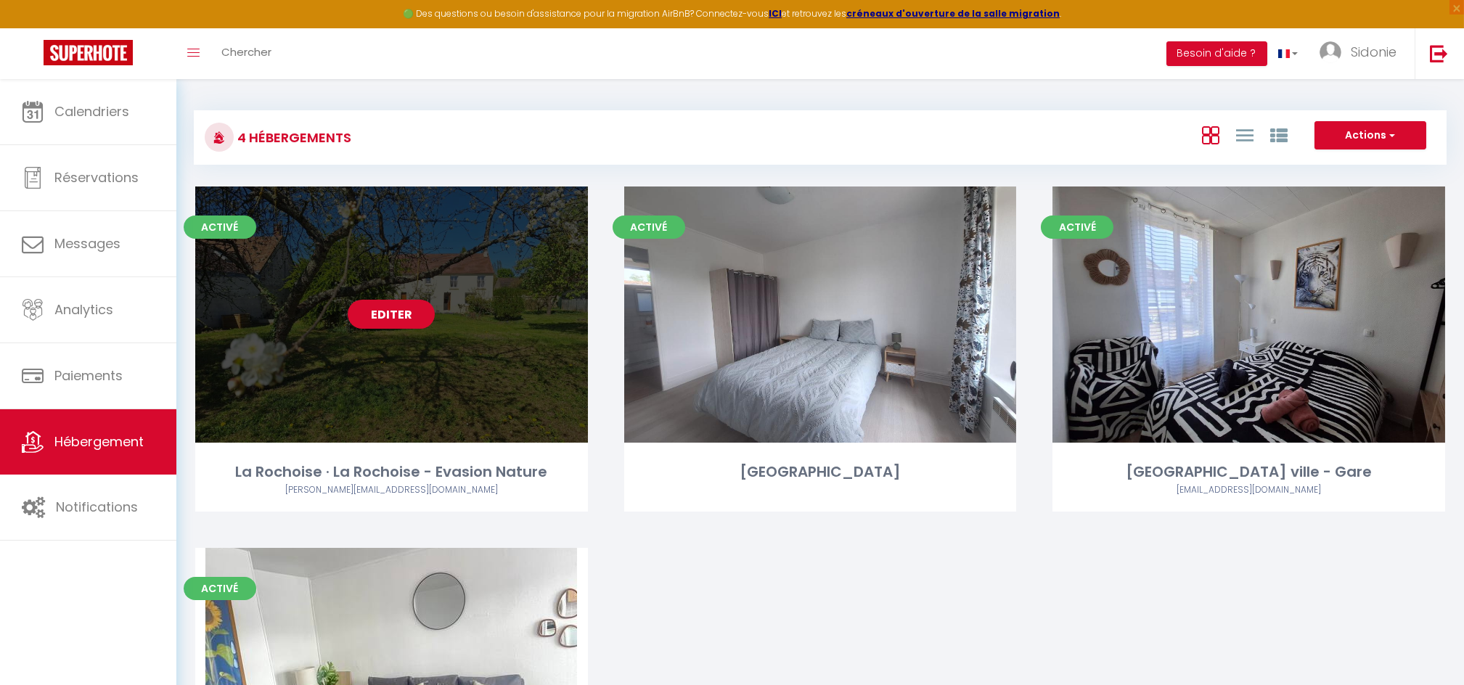
click at [402, 300] on link "Editer" at bounding box center [391, 314] width 87 height 29
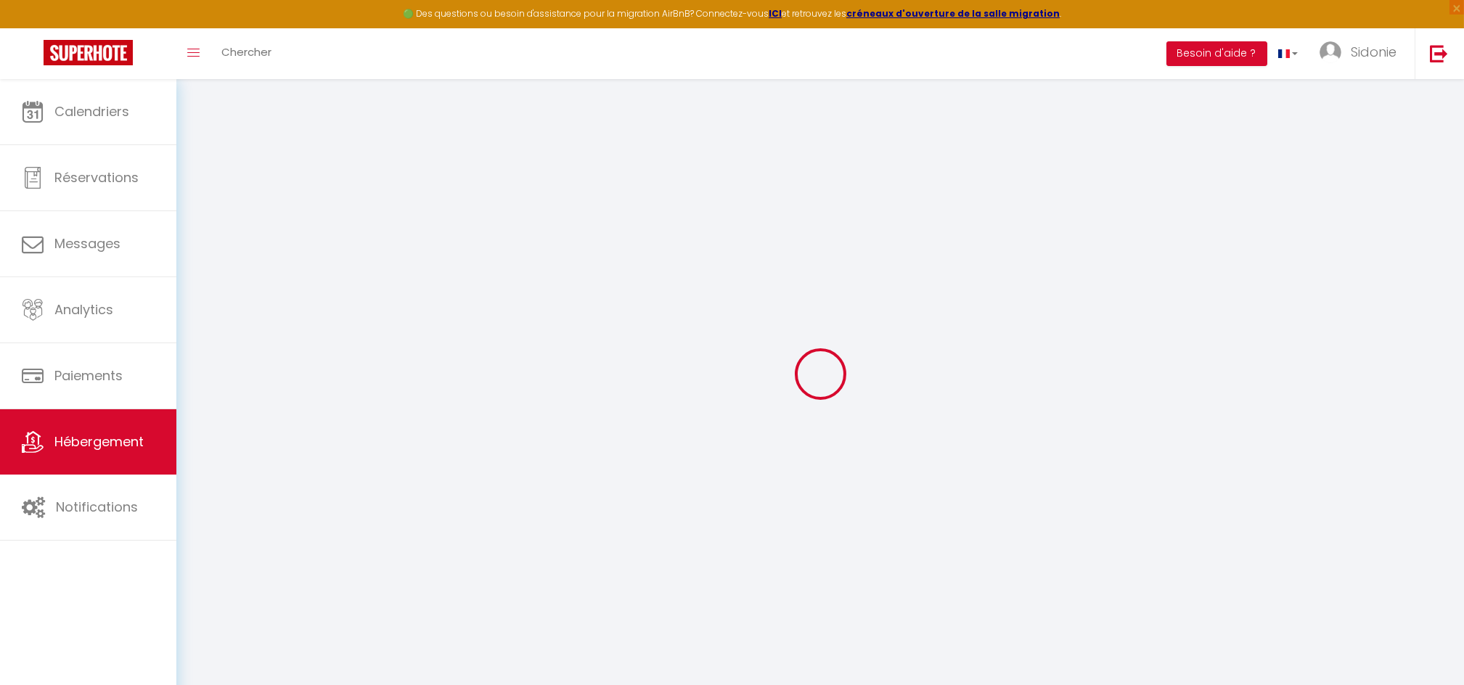
select select "+ 26 %"
select select "+ 48 %"
select select "+ 20 %"
select select "+ 45 %"
select select
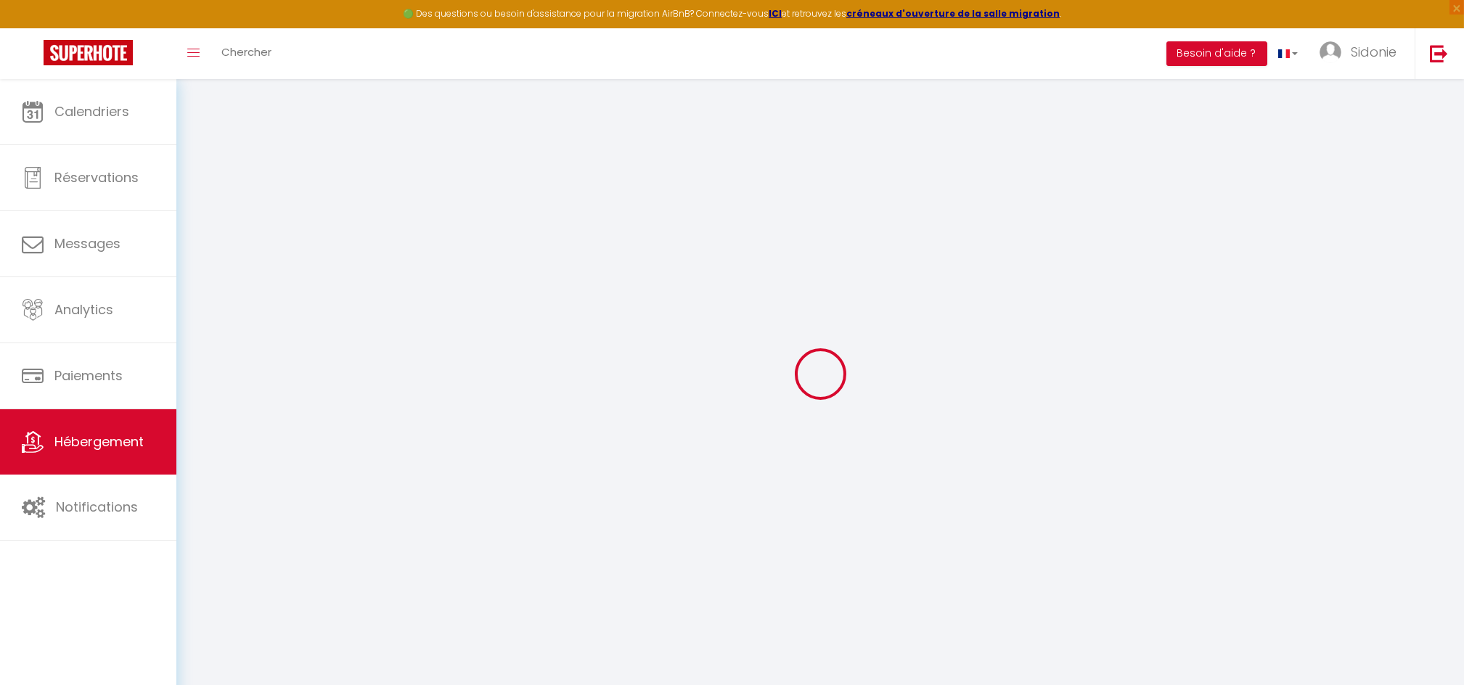
select select
checkbox input "false"
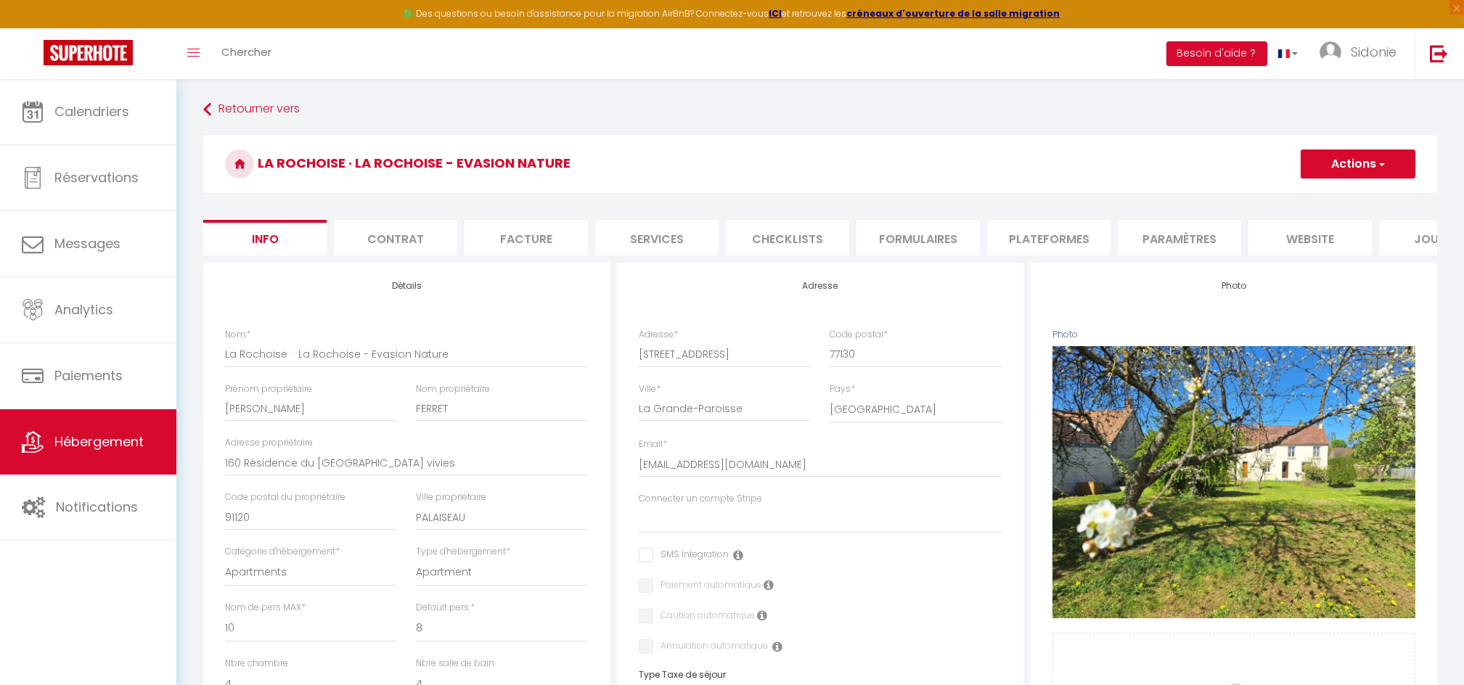
select select
checkbox input "false"
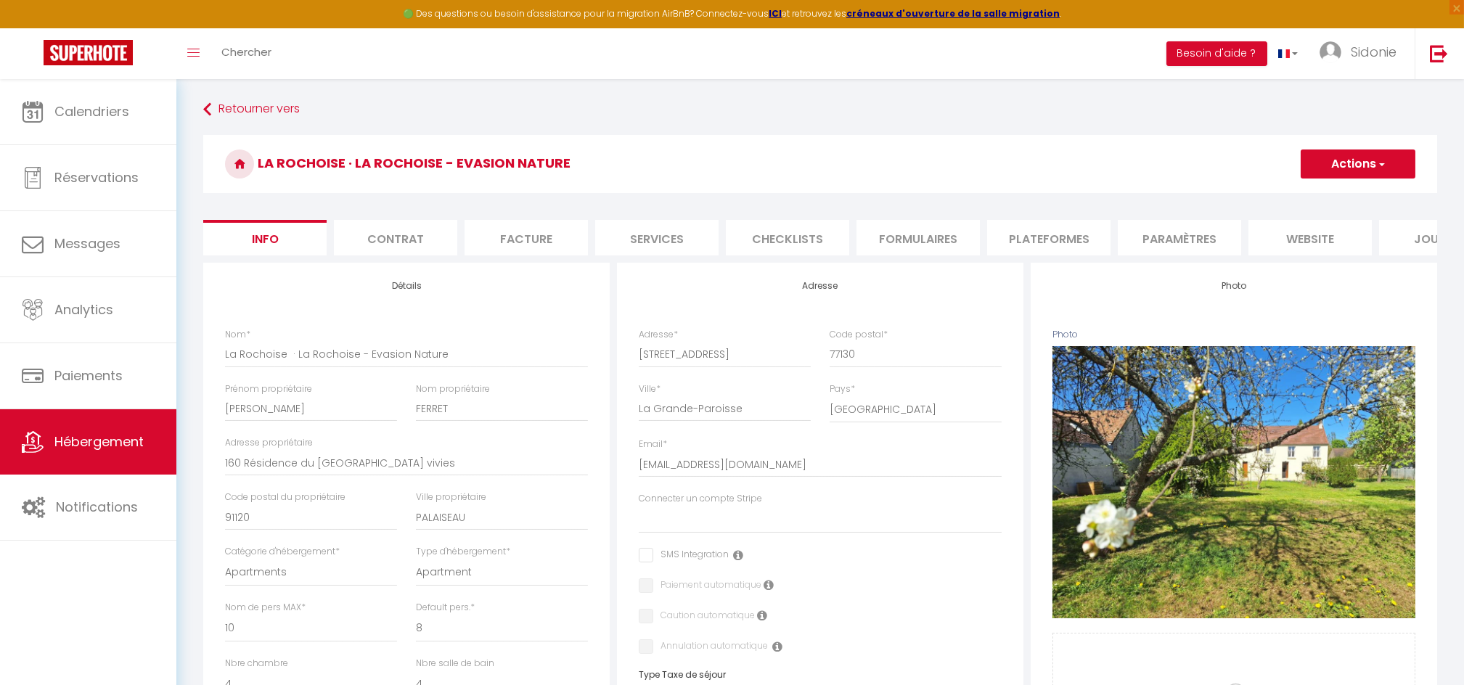
checkbox input "false"
select select "365"
select select "EUR"
select select
select select "10514-1384572871839530155"
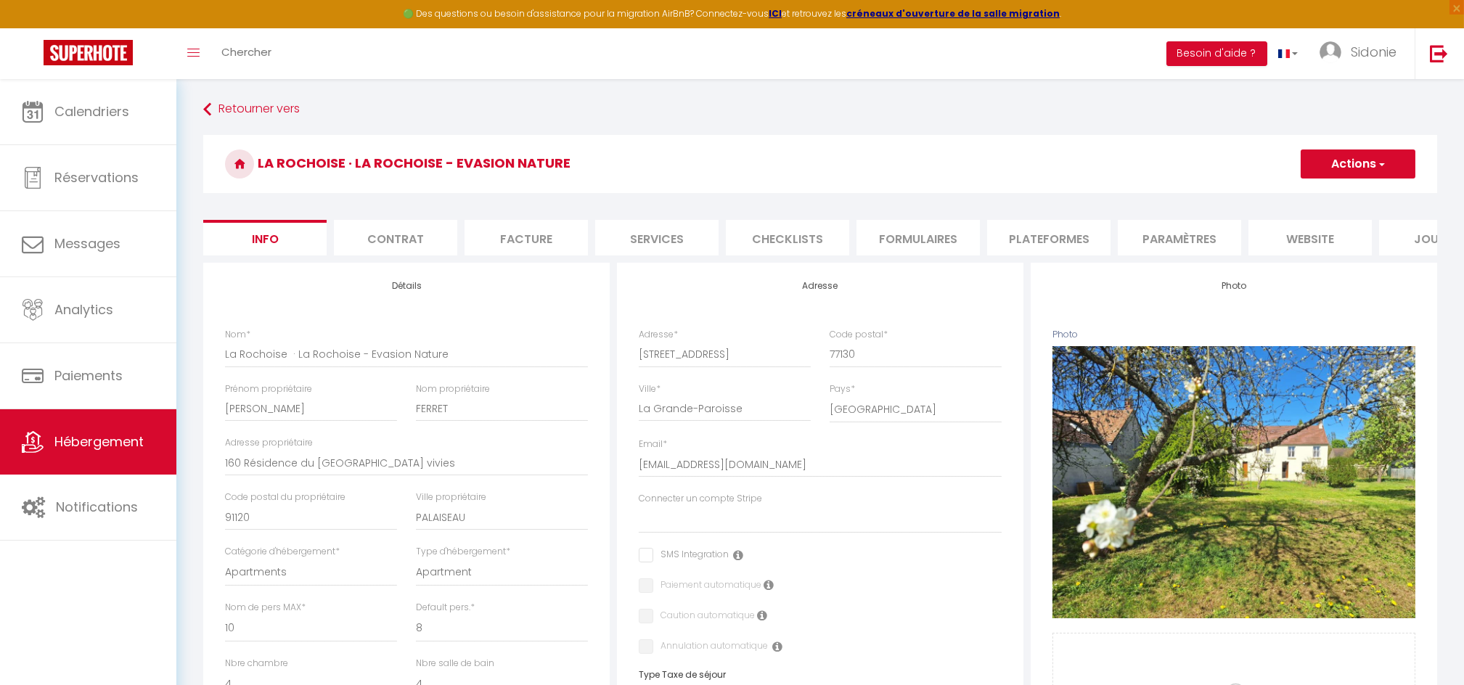
click at [1043, 234] on li "Plateformes" at bounding box center [1048, 238] width 123 height 36
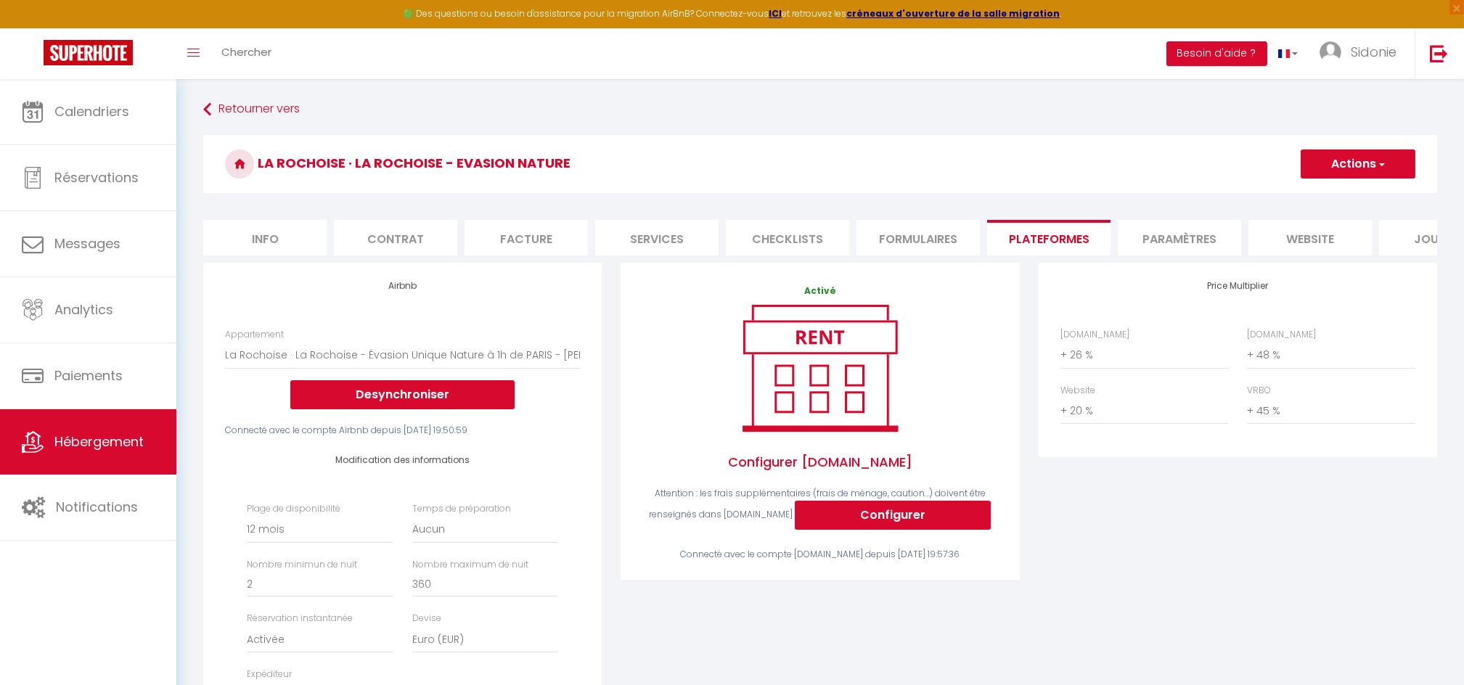
click at [651, 622] on div "Activé Configurer Booking.com Attention : les frais supplémentaires (frais de m…" at bounding box center [819, 530] width 417 height 535
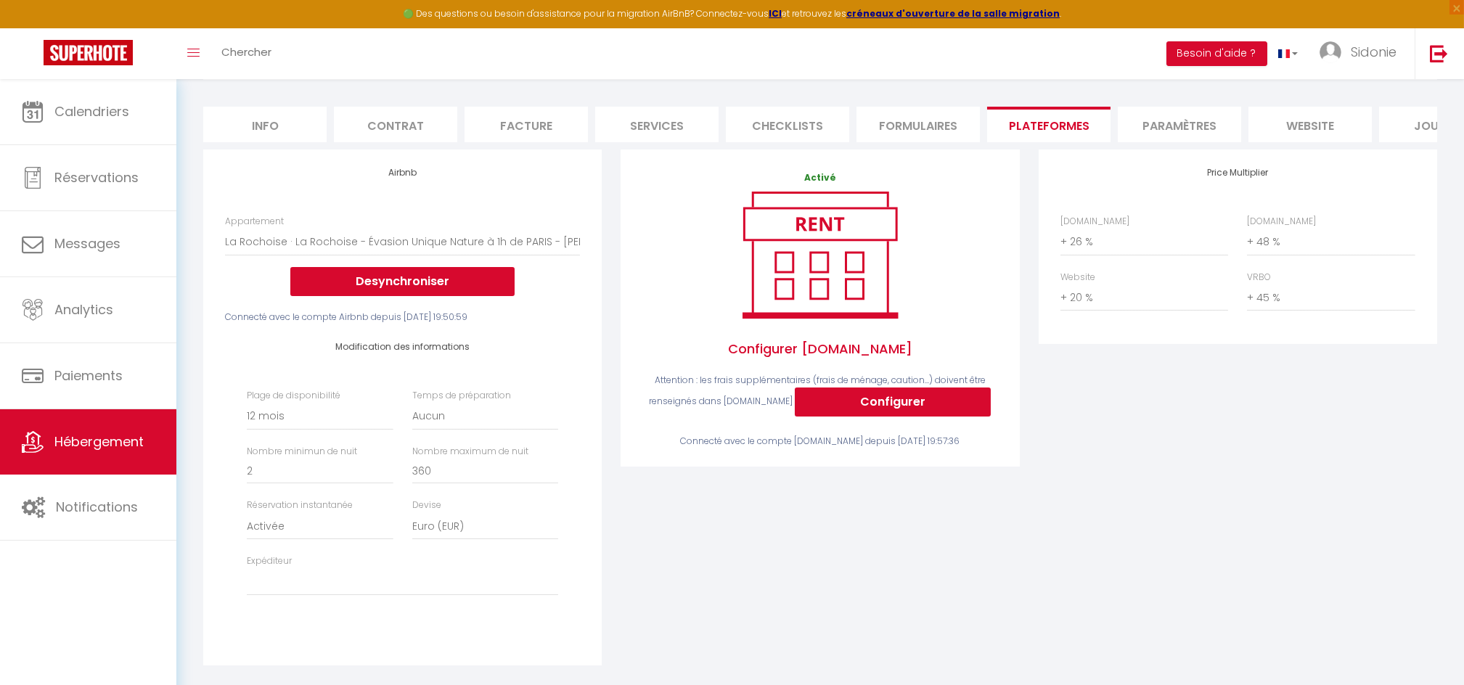
scroll to position [116, 0]
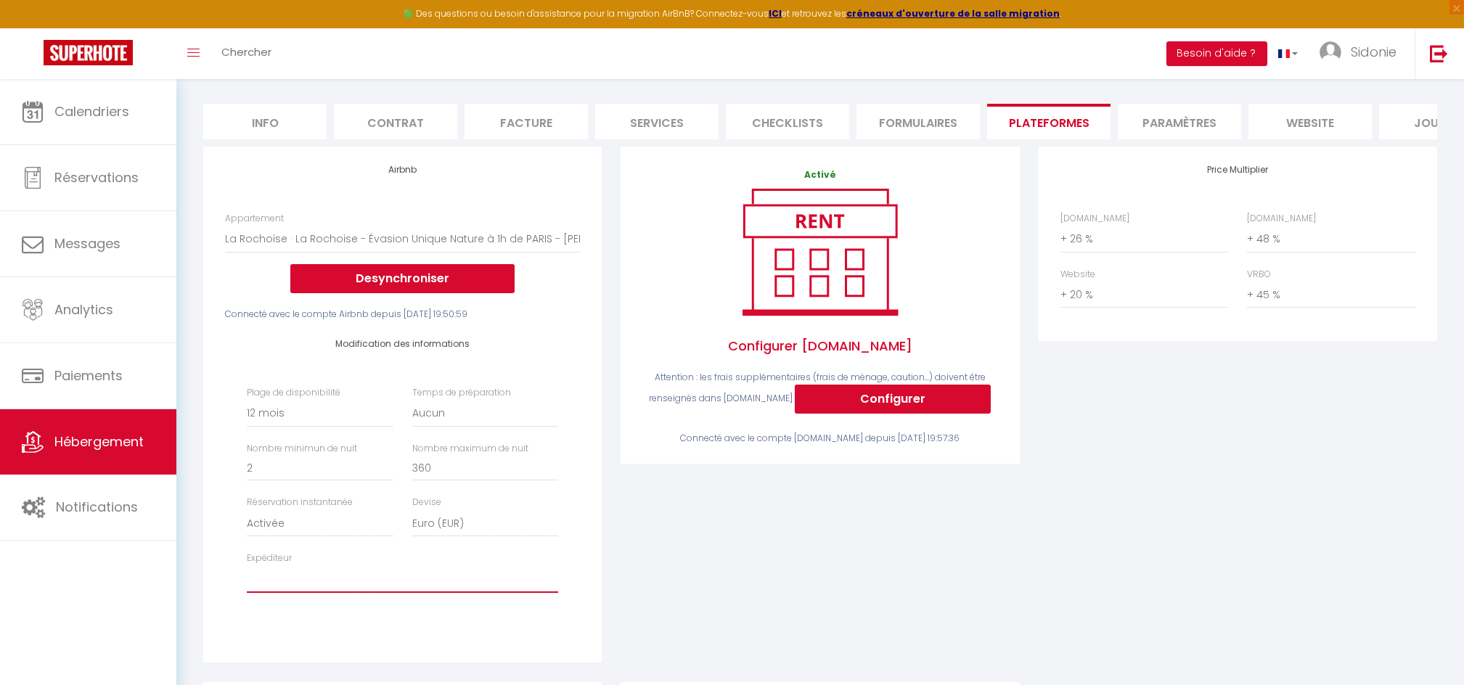
click at [265, 593] on select "welcome-homes@outlook.fr roger.ferret@gmail.com kellykellyparis@gmail.com" at bounding box center [402, 579] width 311 height 28
select select "7813"
click at [247, 579] on select "welcome-homes@outlook.fr roger.ferret@gmail.com kellykellyparis@gmail.com" at bounding box center [402, 579] width 311 height 28
click at [571, 619] on div "Modification des informations Plage de disponibilité Date indisponible par defa…" at bounding box center [402, 473] width 355 height 305
click at [1081, 253] on select "0 + 1 % + 2 % + 3 % + 4 % + 5 % + 6 % + 7 % + 8 % + 9 %" at bounding box center [1144, 239] width 168 height 28
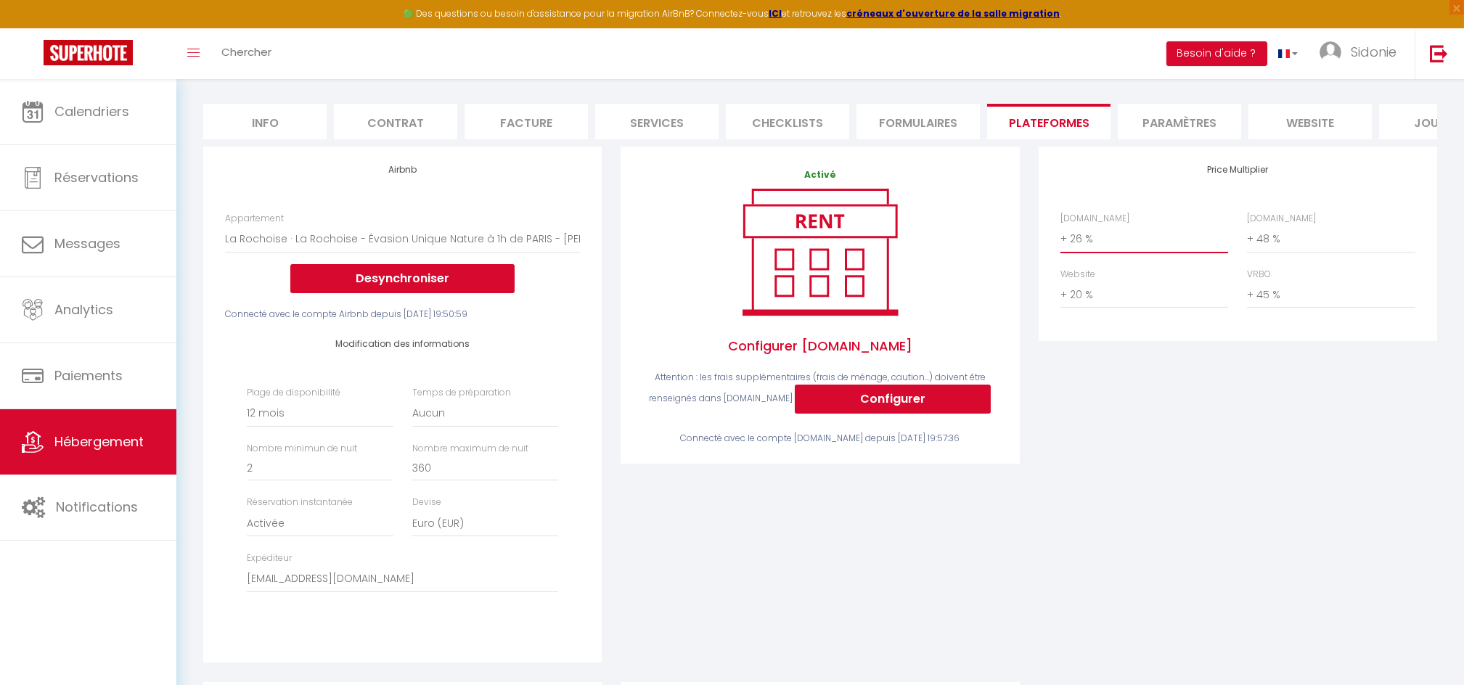
click at [1081, 253] on select "0 + 1 % + 2 % + 3 % + 4 % + 5 % + 6 % + 7 % + 8 % + 9 %" at bounding box center [1144, 239] width 168 height 28
select select "+ 2 %"
click at [1389, 81] on div "La Rochoise · La Rochoise - Evasion Nature Actions Enregistrer" at bounding box center [820, 52] width 1234 height 66
click at [1385, 56] on span "Sidonie" at bounding box center [1374, 52] width 46 height 18
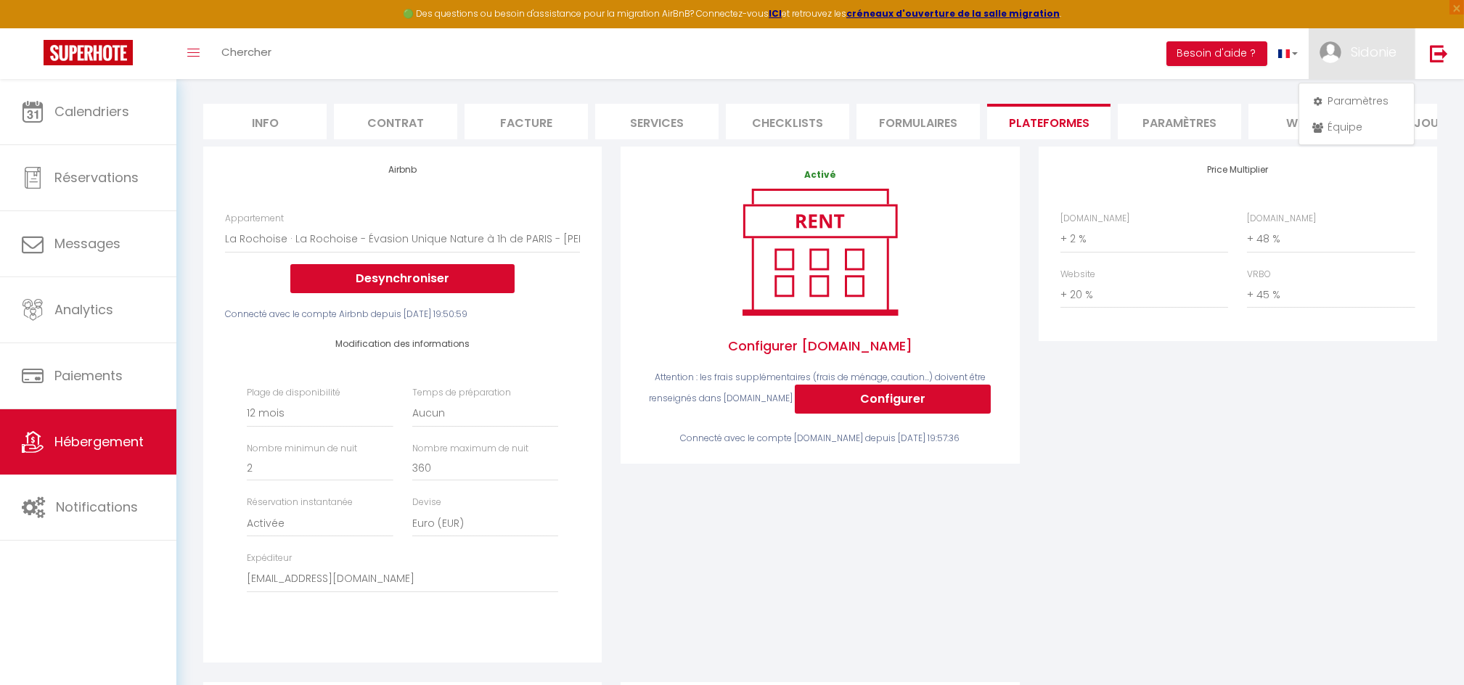
click at [1177, 518] on div "Price Multiplier Airbnb.com 0 + 1 % + 2 % + 3 % + 4 % + 5 % + 6 % + 7 %" at bounding box center [1237, 414] width 417 height 535
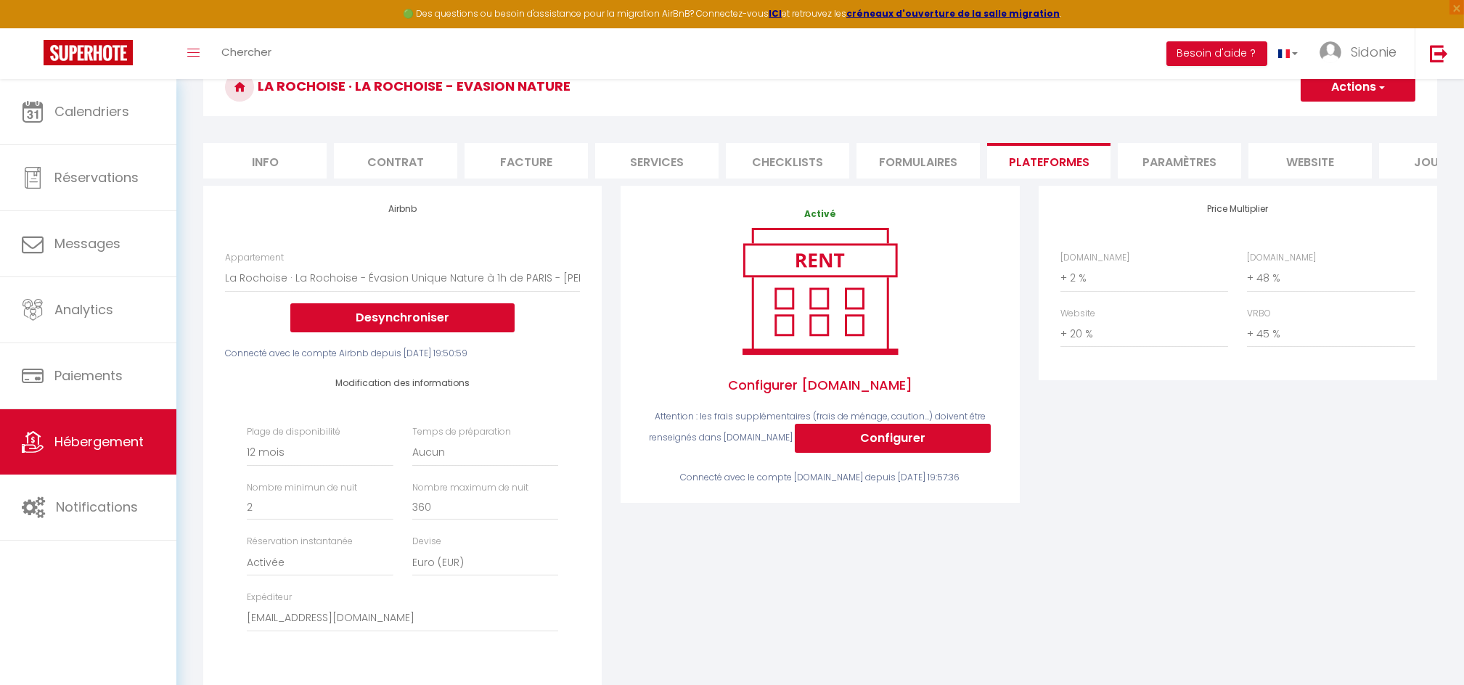
scroll to position [0, 0]
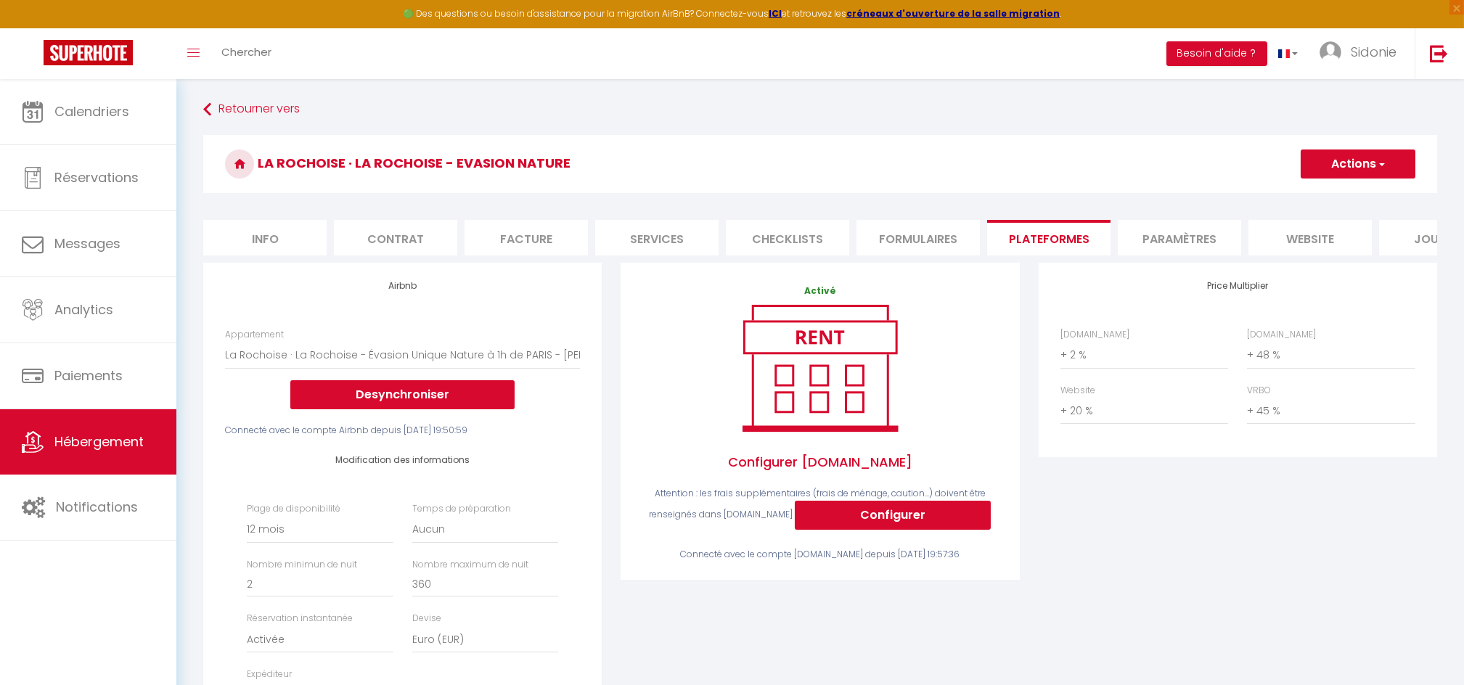
click at [1380, 163] on span "button" at bounding box center [1380, 164] width 9 height 15
click at [1336, 200] on link "Enregistrer" at bounding box center [1357, 196] width 115 height 19
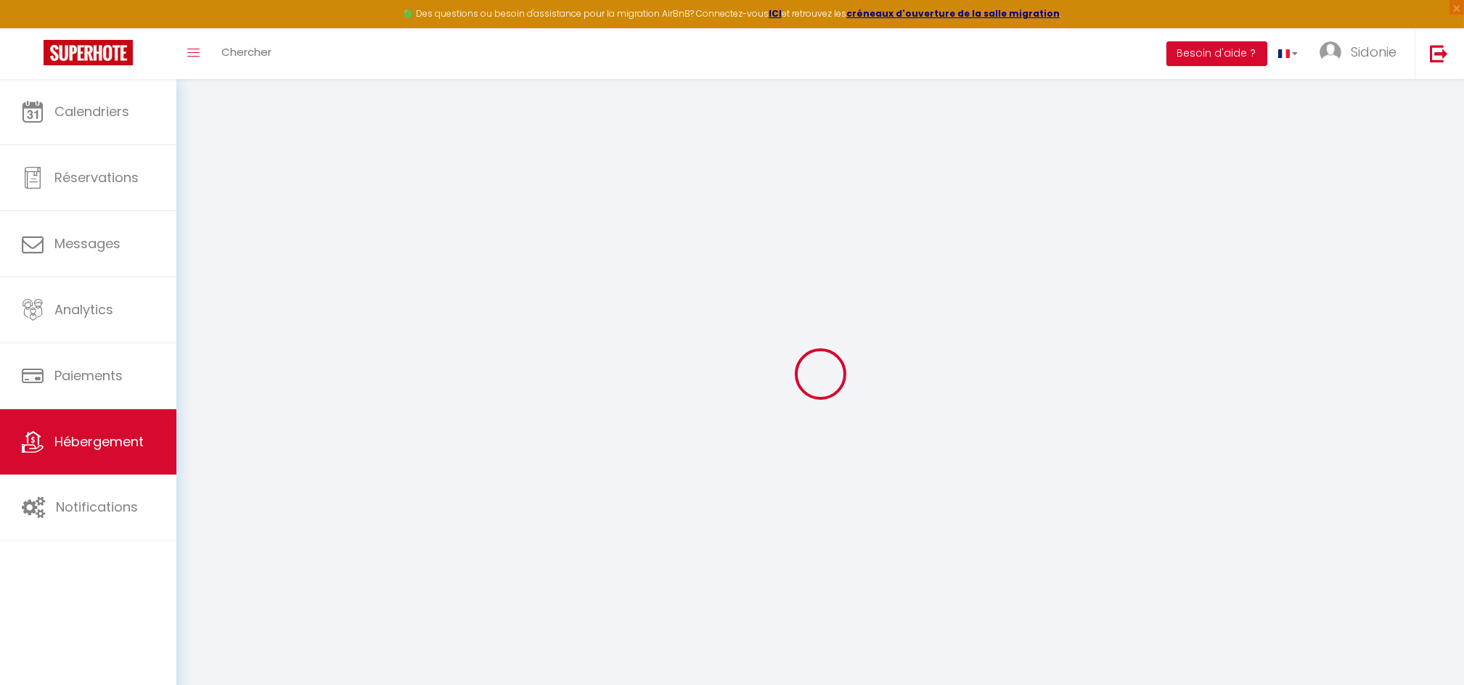
select select "365"
select select "EUR"
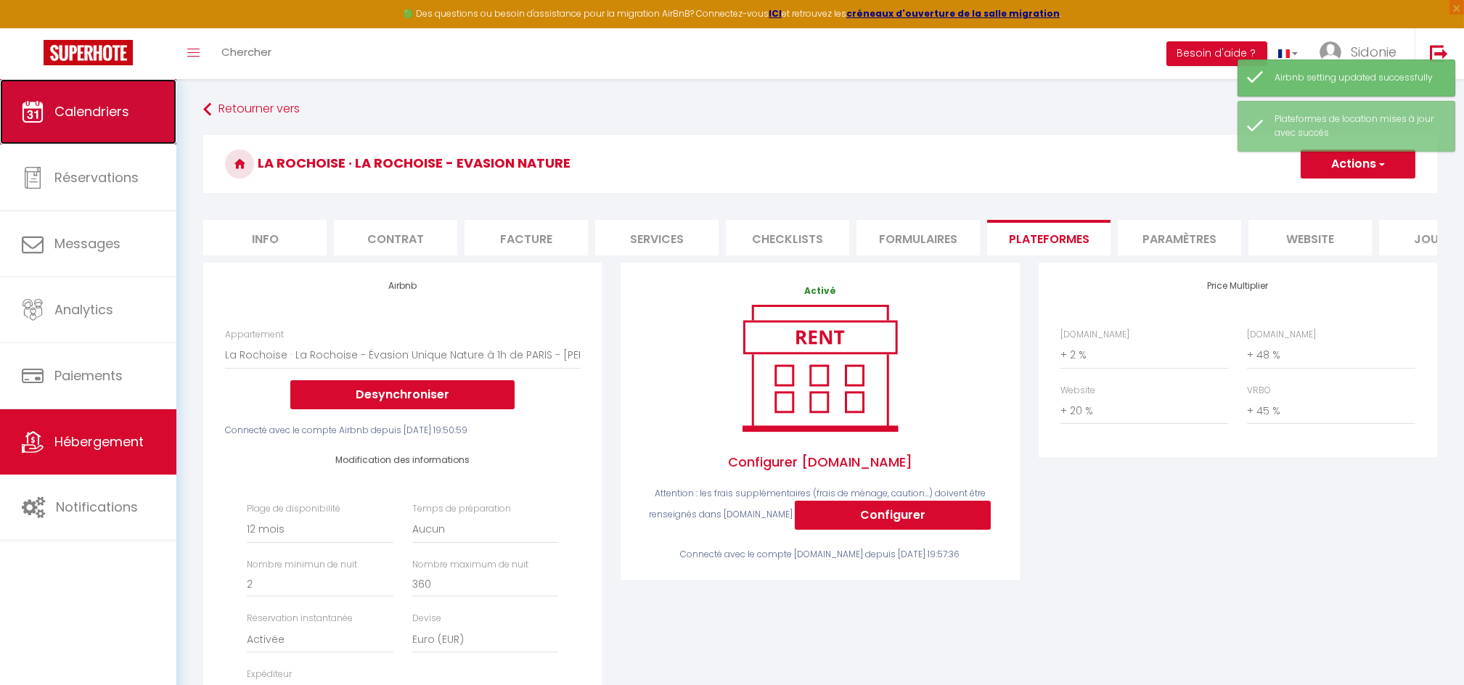
click at [99, 110] on span "Calendriers" at bounding box center [91, 111] width 75 height 18
